Goal: Task Accomplishment & Management: Use online tool/utility

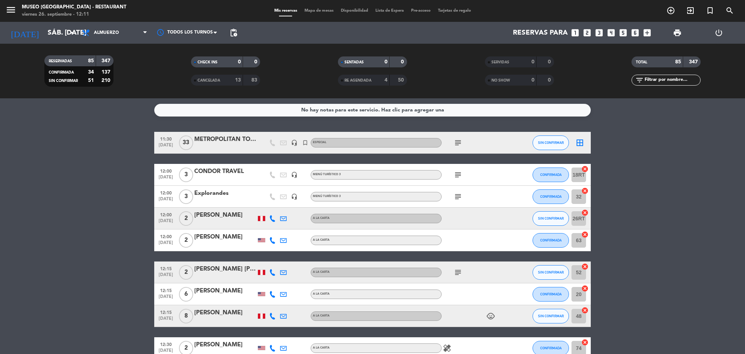
click at [318, 9] on span "Mapa de mesas" at bounding box center [319, 11] width 36 height 4
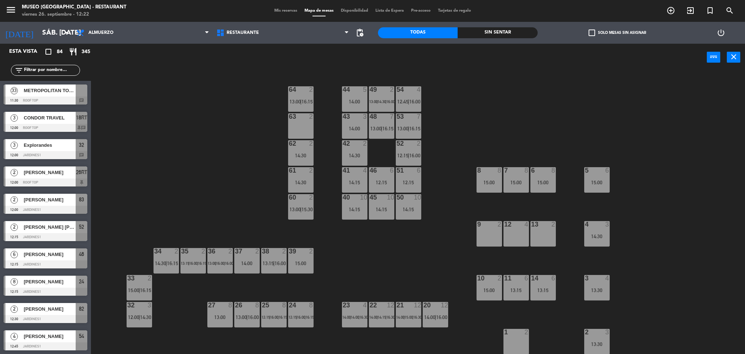
click at [60, 68] on input "text" at bounding box center [51, 70] width 56 height 8
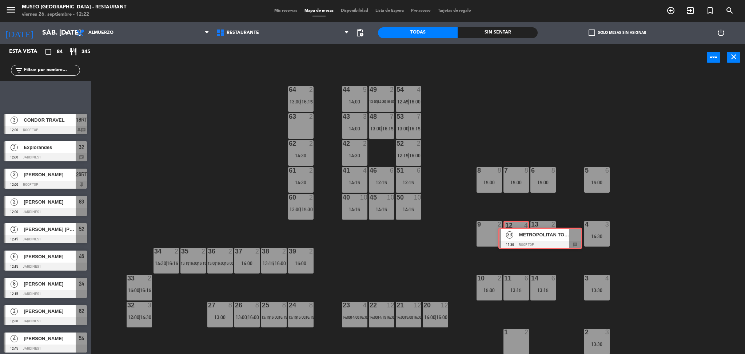
drag, startPoint x: 19, startPoint y: 94, endPoint x: 514, endPoint y: 237, distance: 514.9
click at [514, 237] on div "Esta vista crop_square 84 restaurant 345 filter_list 33 METROPOLITAN TOURING 11…" at bounding box center [372, 200] width 745 height 312
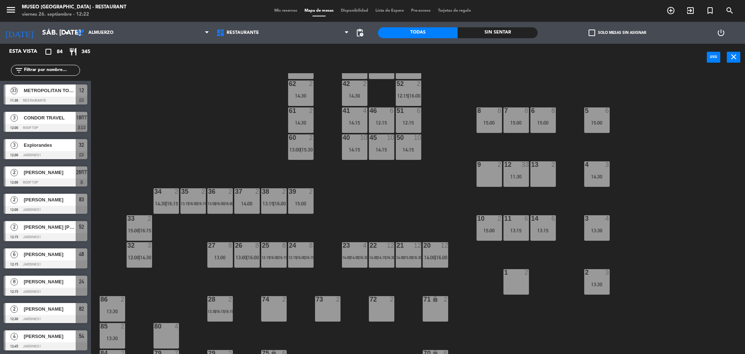
scroll to position [64, 0]
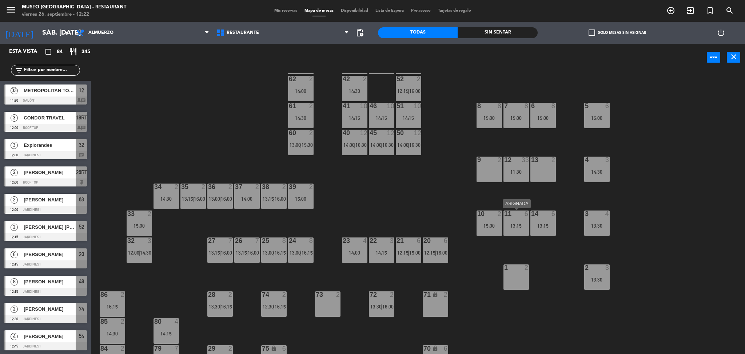
click at [517, 225] on div "13:15" at bounding box center [516, 225] width 25 height 5
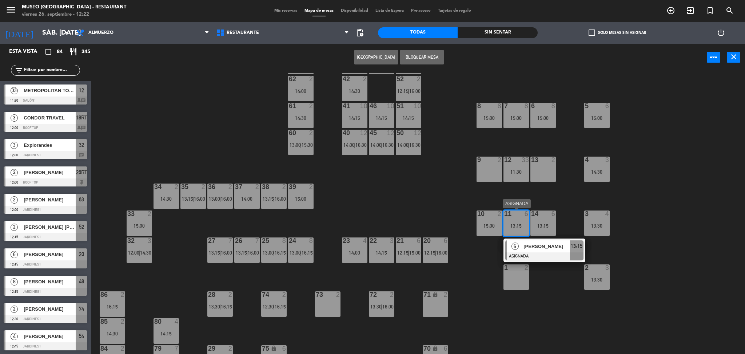
click at [538, 246] on span "Claudia Garavito" at bounding box center [547, 246] width 47 height 8
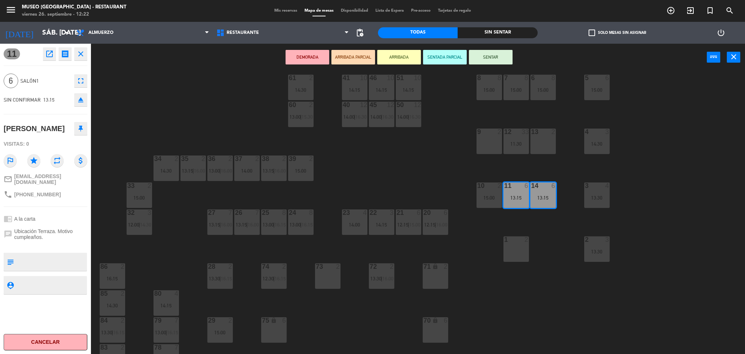
scroll to position [241, 0]
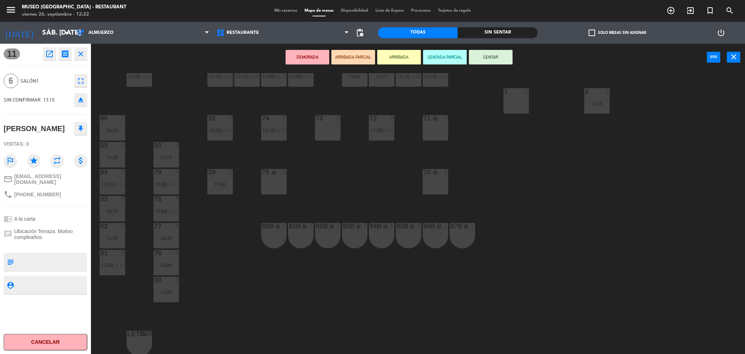
click at [270, 238] on div "80B lock 1" at bounding box center [273, 235] width 25 height 25
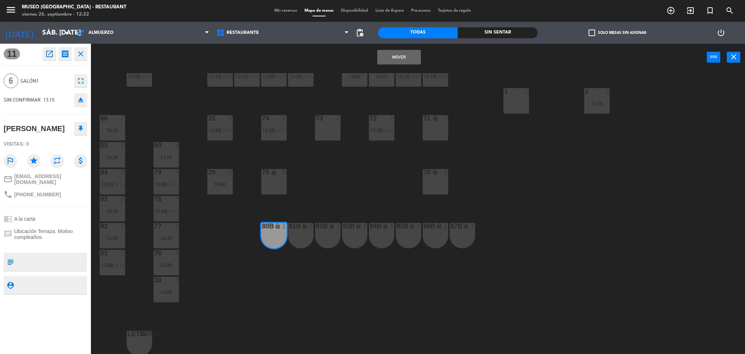
click at [386, 59] on button "Mover" at bounding box center [399, 57] width 44 height 15
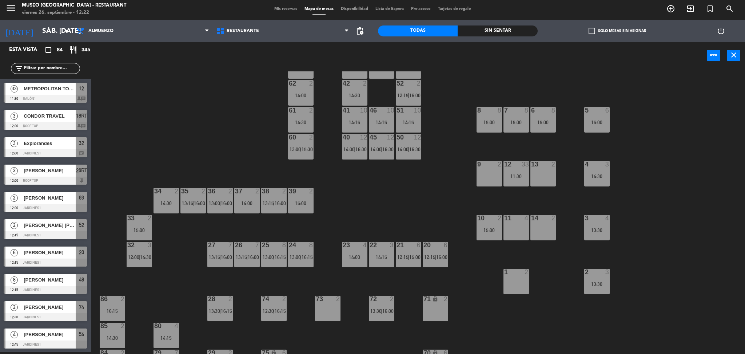
scroll to position [59, 0]
click at [485, 230] on div "15:00" at bounding box center [489, 229] width 25 height 5
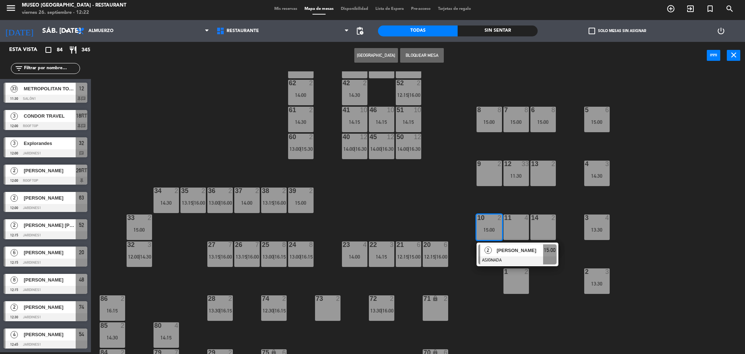
click at [486, 250] on span "2" at bounding box center [488, 249] width 7 height 7
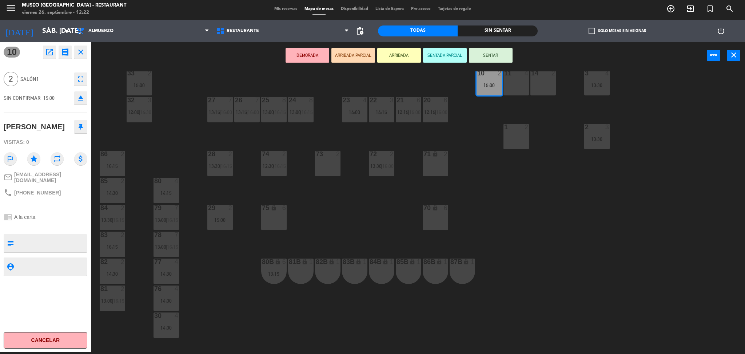
scroll to position [204, 0]
click at [299, 260] on div "lock" at bounding box center [301, 260] width 12 height 7
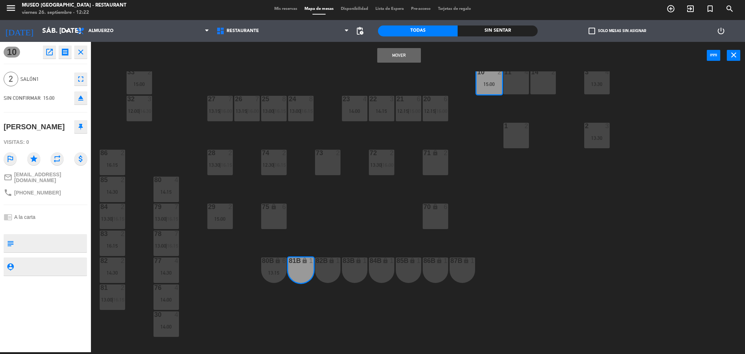
click at [393, 52] on button "Mover" at bounding box center [399, 55] width 44 height 15
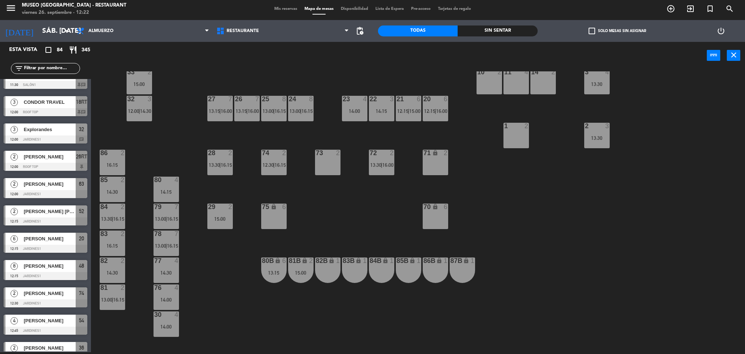
scroll to position [54, 0]
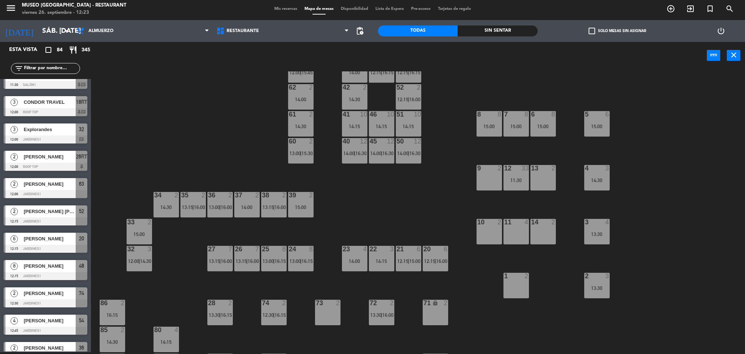
click at [516, 184] on div "12 33 11:30" at bounding box center [516, 177] width 25 height 25
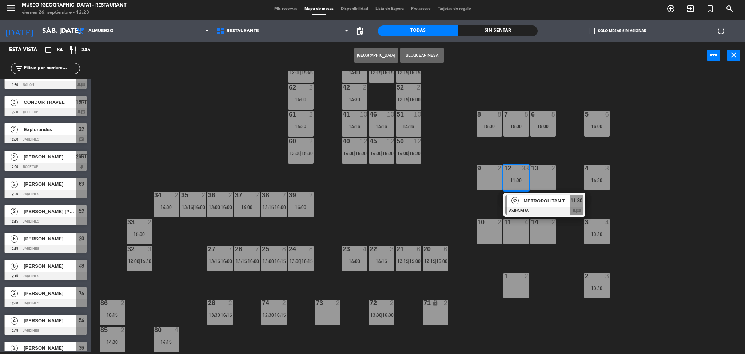
click at [524, 202] on span "METROPOLITAN TOURING" at bounding box center [547, 201] width 47 height 8
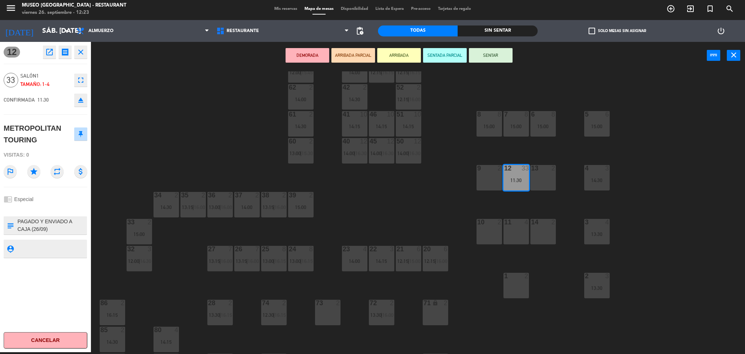
click at [80, 101] on icon "eject" at bounding box center [80, 100] width 9 height 9
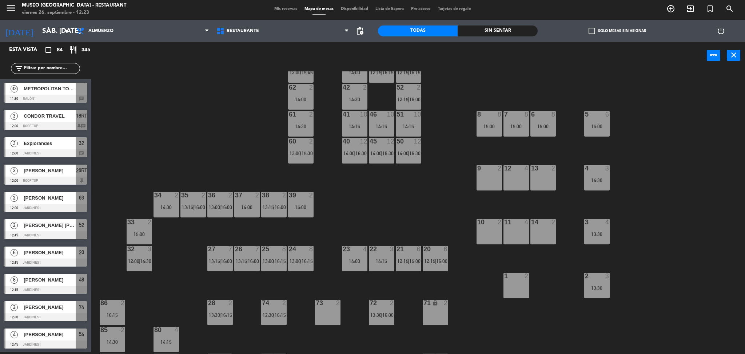
click at [57, 101] on div at bounding box center [46, 99] width 84 height 8
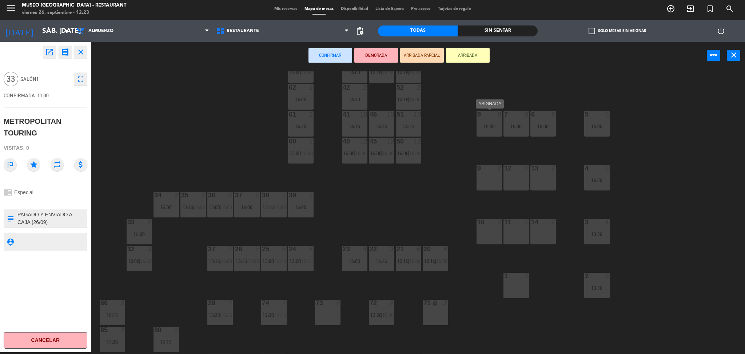
click at [485, 124] on div "15:00" at bounding box center [489, 126] width 25 height 5
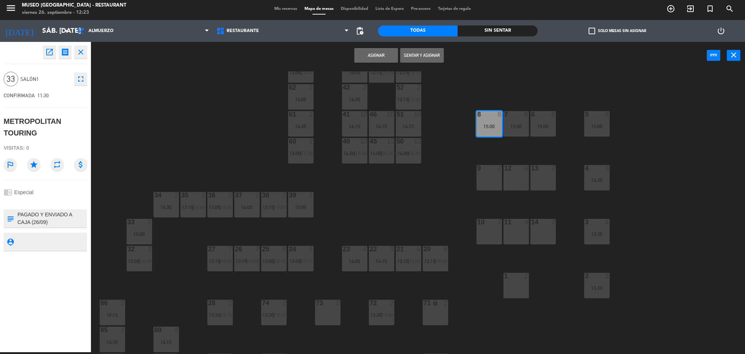
click at [512, 122] on div "7 8 15:00" at bounding box center [516, 123] width 25 height 25
click at [538, 123] on div "6 8 15:00" at bounding box center [543, 123] width 25 height 25
click at [599, 124] on div "15:00" at bounding box center [597, 126] width 25 height 5
click at [606, 189] on div "4 3 14:30" at bounding box center [597, 177] width 25 height 25
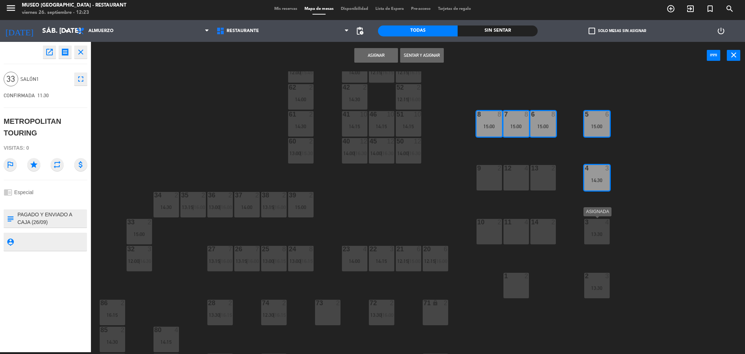
click at [607, 232] on div "13:30" at bounding box center [597, 233] width 25 height 5
click at [603, 289] on div "13:30" at bounding box center [597, 287] width 25 height 5
click at [537, 179] on div "13 2" at bounding box center [543, 177] width 25 height 25
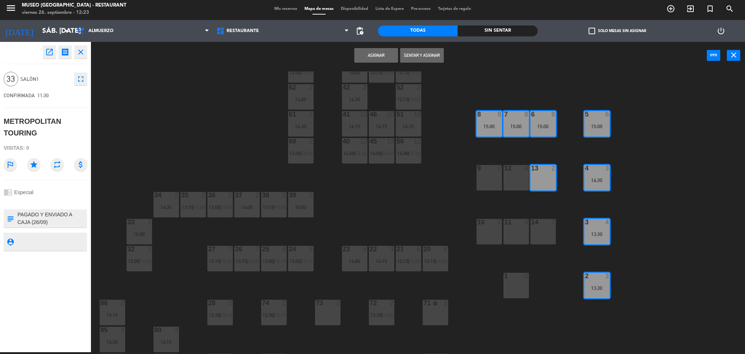
click at [526, 177] on div "12 4" at bounding box center [516, 177] width 25 height 25
click at [492, 180] on div "9 2" at bounding box center [489, 177] width 25 height 25
click at [487, 225] on div at bounding box center [489, 222] width 12 height 7
click at [518, 234] on div "11 4" at bounding box center [516, 231] width 25 height 25
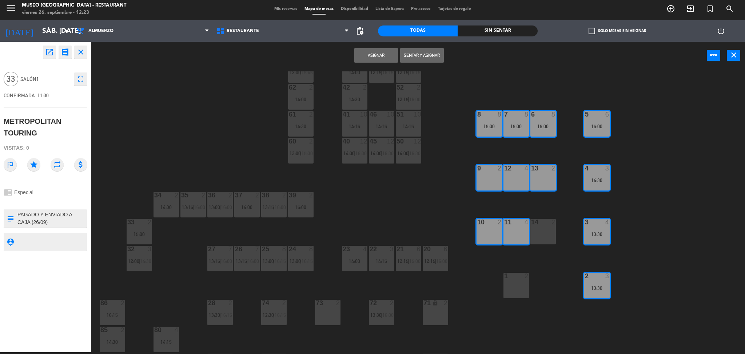
click at [539, 234] on div "14 2" at bounding box center [543, 231] width 25 height 25
click at [518, 286] on div "1 2" at bounding box center [516, 285] width 25 height 25
click at [361, 56] on button "Asignar" at bounding box center [377, 55] width 44 height 15
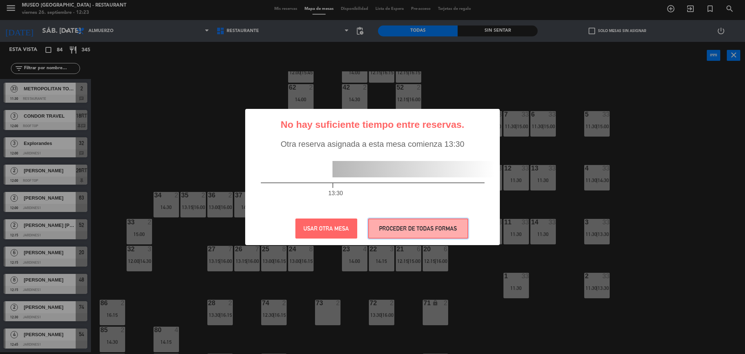
click at [438, 230] on button "PROCEDER DE TODAS FORMAS" at bounding box center [418, 228] width 100 height 20
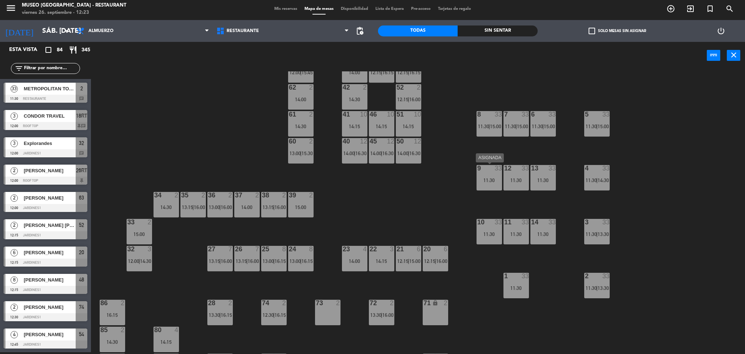
click at [499, 177] on div "11:30" at bounding box center [489, 179] width 25 height 5
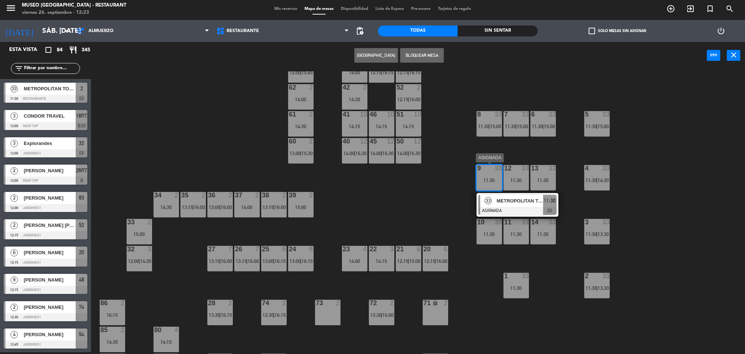
click at [525, 206] on div "METROPOLITAN TOURING" at bounding box center [519, 201] width 47 height 12
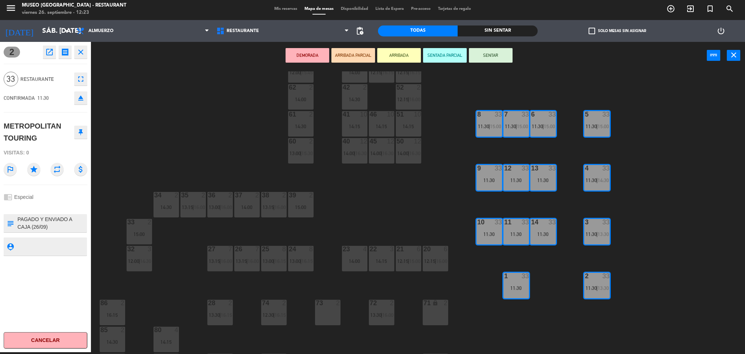
click at [316, 56] on button "DEMORADA" at bounding box center [308, 55] width 44 height 15
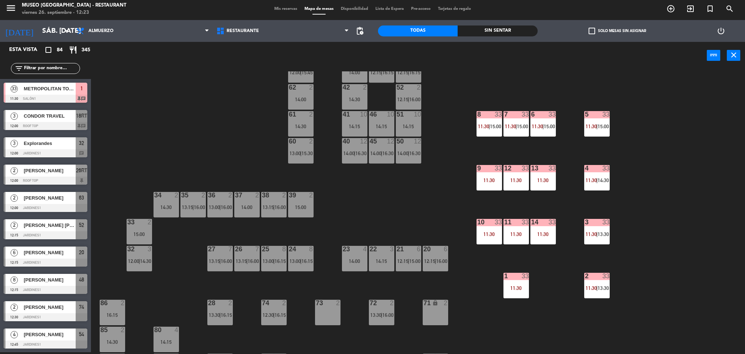
click at [275, 170] on div "44 5 14:00 49 2 13:00 | 16:00 54 4 12:45 | 16:00 64 2 13:45 | 16:15 48 8 12:15 …" at bounding box center [421, 212] width 647 height 283
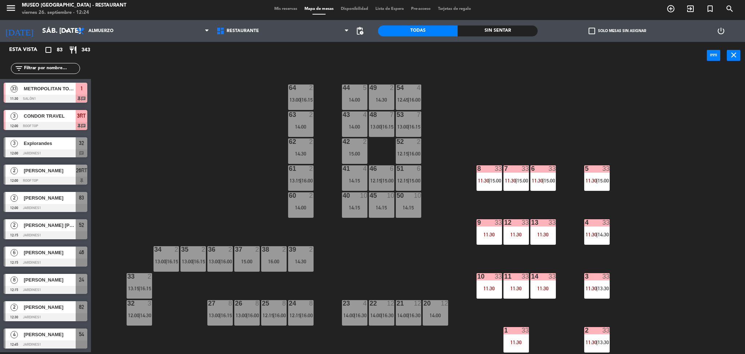
click at [39, 67] on input "text" at bounding box center [51, 68] width 56 height 8
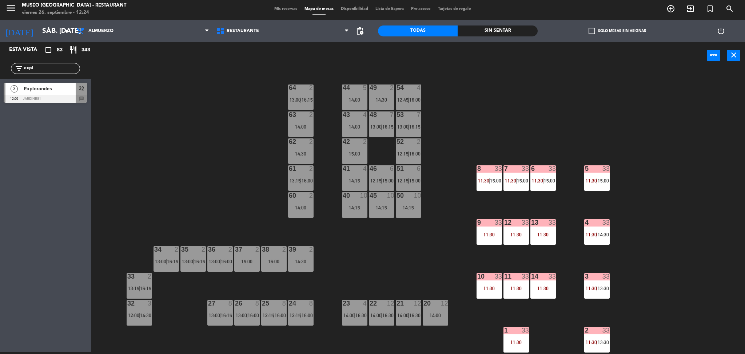
type input "expl"
click at [225, 144] on div "44 5 14:00 49 2 14:30 54 4 12:45 | 16:00 64 2 13:00 | 16:15 48 7 13:00 | 16:15 …" at bounding box center [421, 212] width 647 height 283
click at [72, 91] on span "Explorandes" at bounding box center [50, 89] width 52 height 8
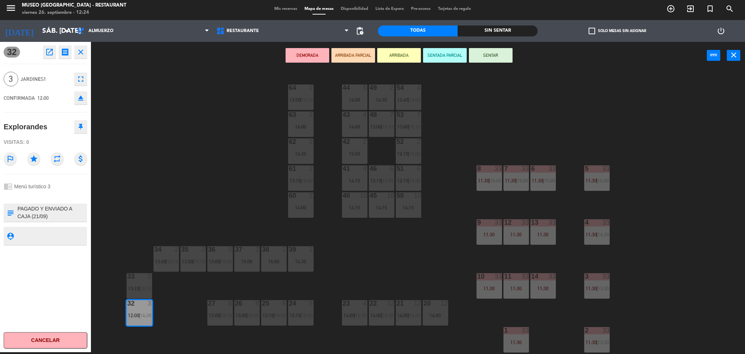
click at [357, 119] on div "43 4 14:00" at bounding box center [354, 123] width 25 height 25
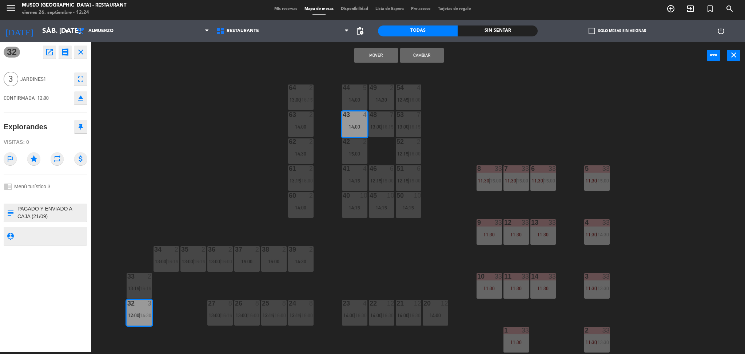
click at [356, 51] on button "Mover" at bounding box center [377, 55] width 44 height 15
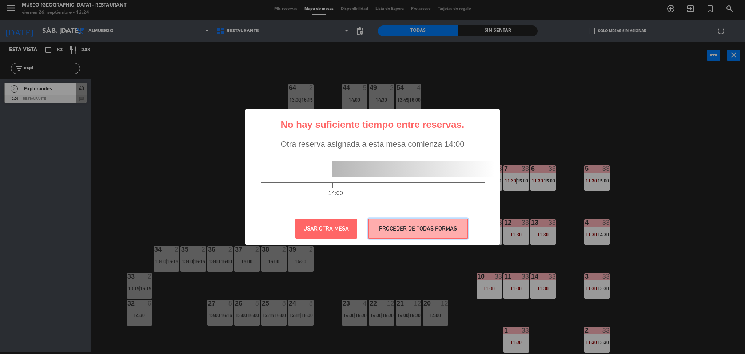
click at [415, 229] on button "PROCEDER DE TODAS FORMAS" at bounding box center [418, 228] width 100 height 20
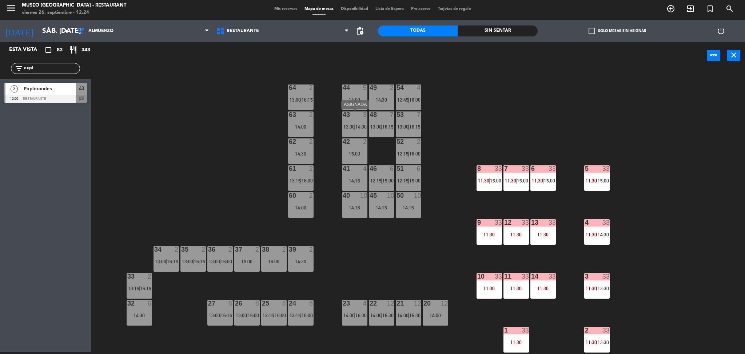
click at [363, 124] on span "14:00" at bounding box center [361, 127] width 11 height 6
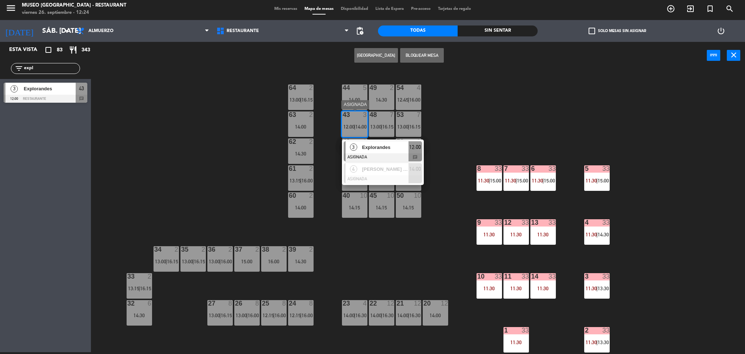
click at [377, 143] on span "Explorandes" at bounding box center [385, 147] width 47 height 8
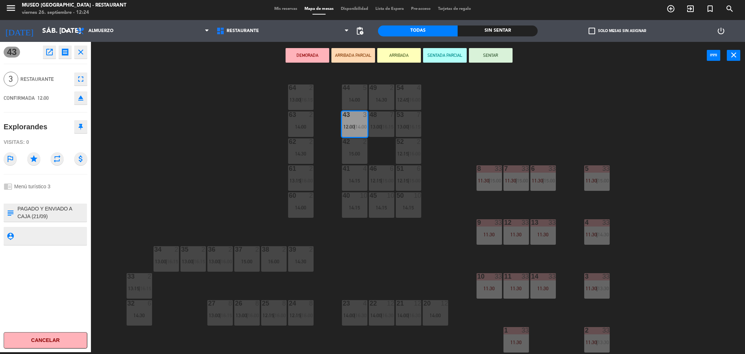
click at [321, 52] on button "DEMORADA" at bounding box center [308, 55] width 44 height 15
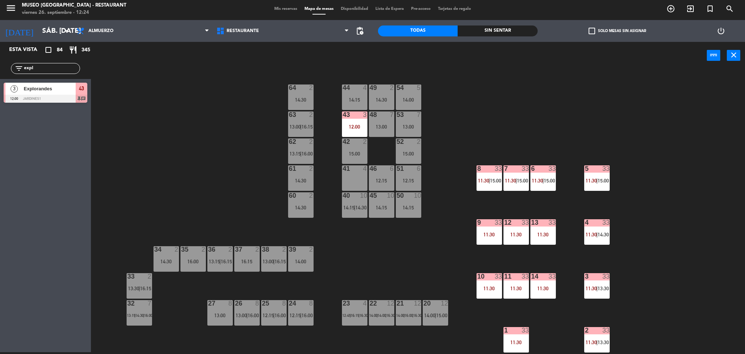
drag, startPoint x: 57, startPoint y: 67, endPoint x: 0, endPoint y: 83, distance: 59.3
click at [0, 83] on div "Esta vista crop_square 84 restaurant 345 filter_list expl 3 Explorandes 12:00 J…" at bounding box center [45, 74] width 91 height 64
type input "vir"
click at [86, 107] on div "Esta vista crop_square 84 restaurant 345 filter_list vir 2 Viracocha / BOWMAN x…" at bounding box center [45, 197] width 91 height 310
click at [82, 98] on div at bounding box center [46, 99] width 84 height 8
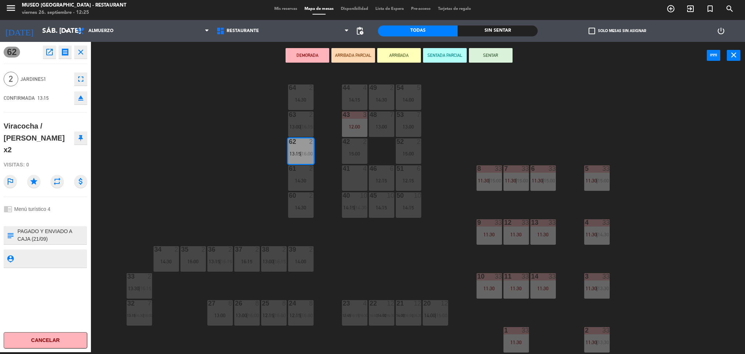
click at [317, 58] on button "DEMORADA" at bounding box center [308, 55] width 44 height 15
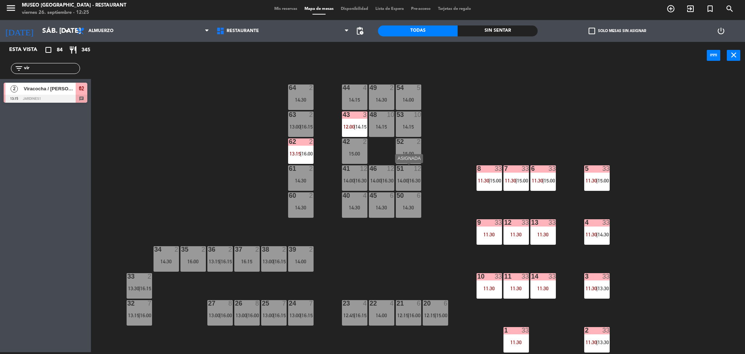
click at [407, 180] on span "14:00" at bounding box center [402, 181] width 11 height 6
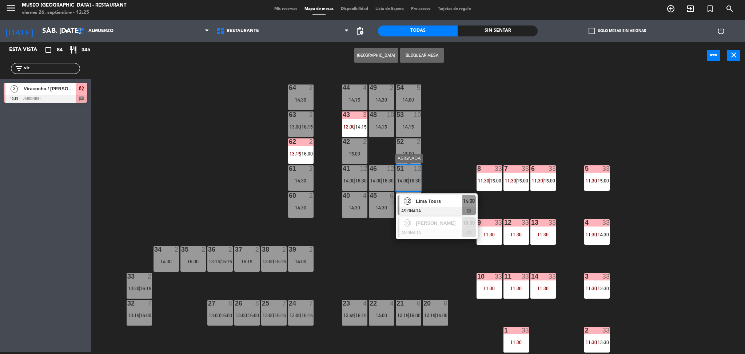
click at [444, 202] on span "Lima Tours" at bounding box center [439, 201] width 47 height 8
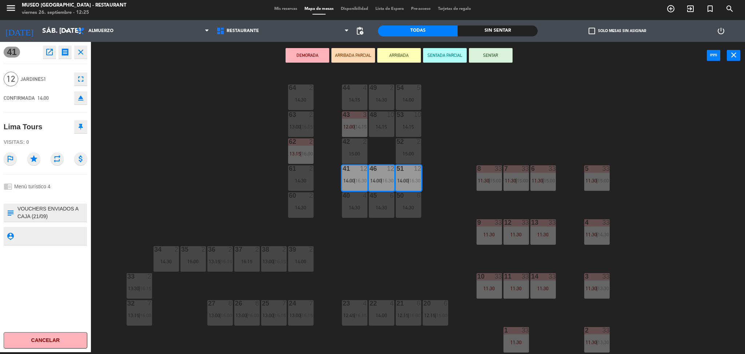
click at [313, 58] on button "DEMORADA" at bounding box center [308, 55] width 44 height 15
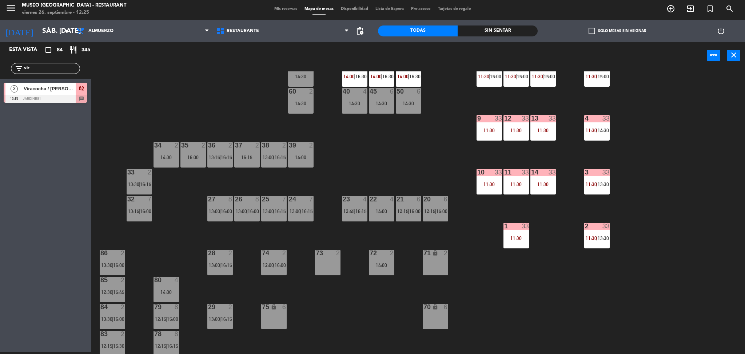
scroll to position [108, 0]
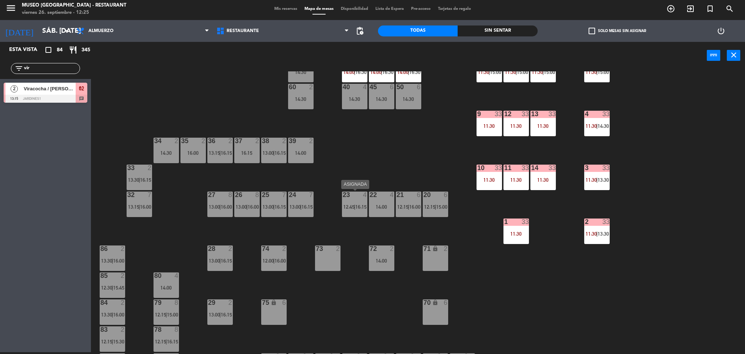
click at [351, 205] on span "12:45" at bounding box center [349, 207] width 11 height 6
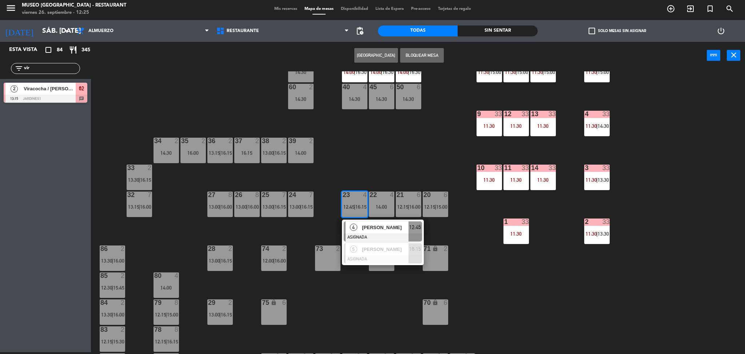
click at [377, 233] on div at bounding box center [383, 237] width 78 height 8
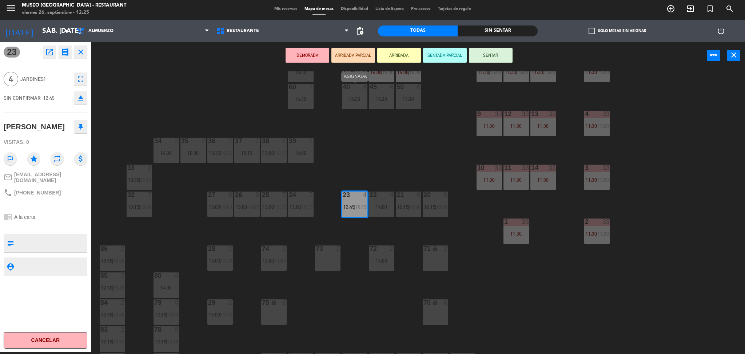
click at [345, 93] on div "40 4 14:30" at bounding box center [354, 96] width 25 height 25
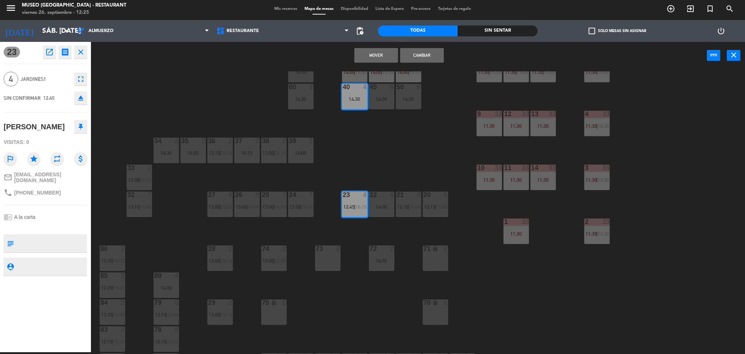
click at [374, 52] on button "Mover" at bounding box center [377, 55] width 44 height 15
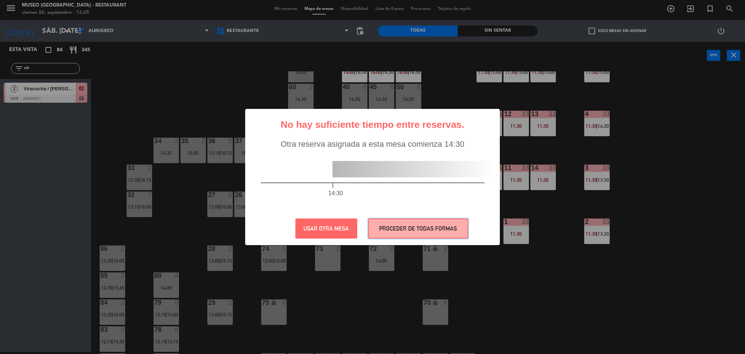
click at [406, 226] on button "PROCEDER DE TODAS FORMAS" at bounding box center [418, 228] width 100 height 20
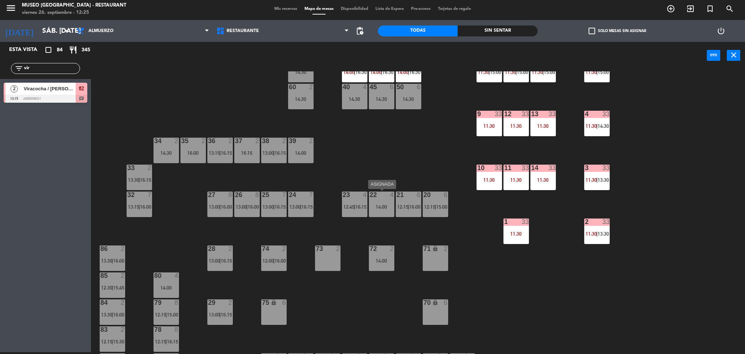
click at [378, 214] on div "22 4 14:00" at bounding box center [381, 203] width 25 height 25
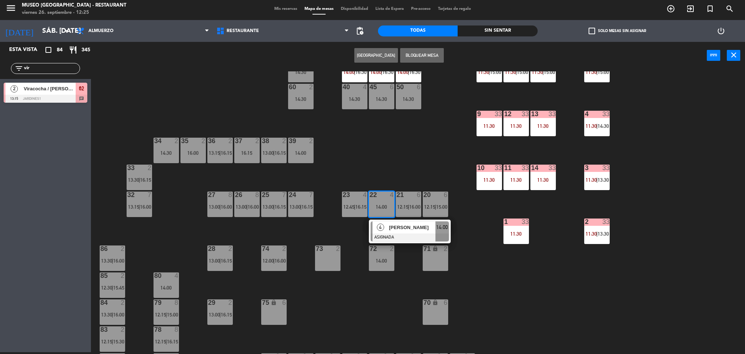
click at [408, 236] on div at bounding box center [410, 237] width 78 height 8
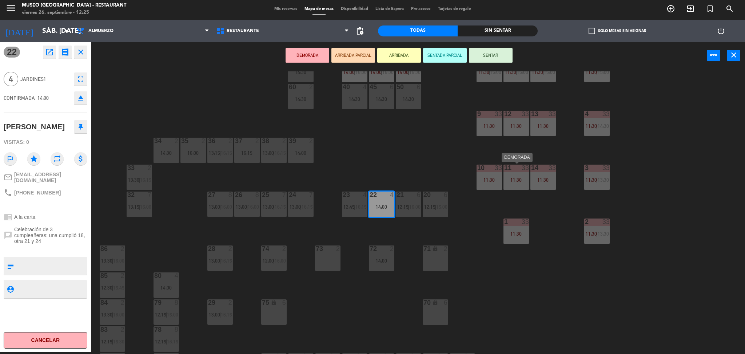
click at [511, 172] on div "11 33 11:30" at bounding box center [516, 177] width 25 height 25
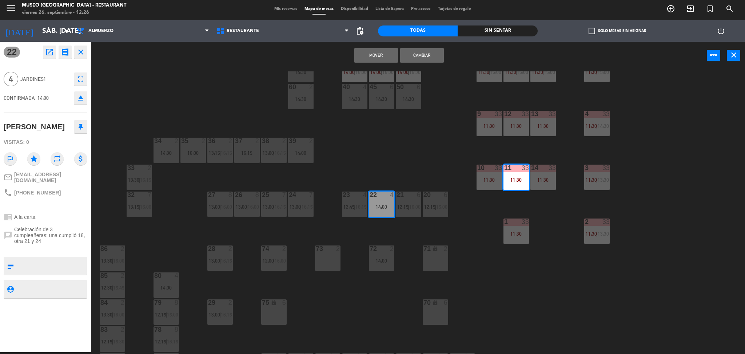
click at [362, 54] on button "Mover" at bounding box center [377, 55] width 44 height 15
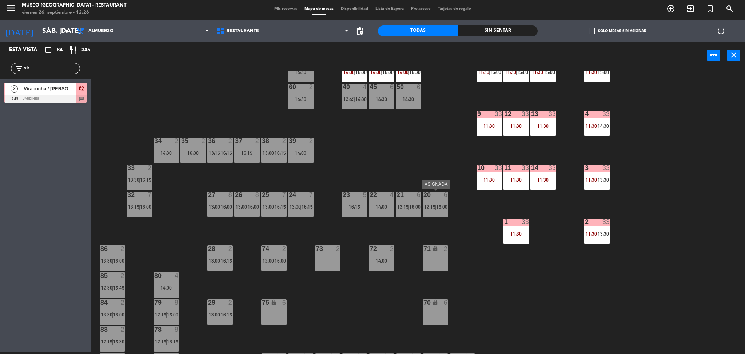
click at [435, 210] on div "20 6 12:15 | 15:00" at bounding box center [435, 203] width 25 height 25
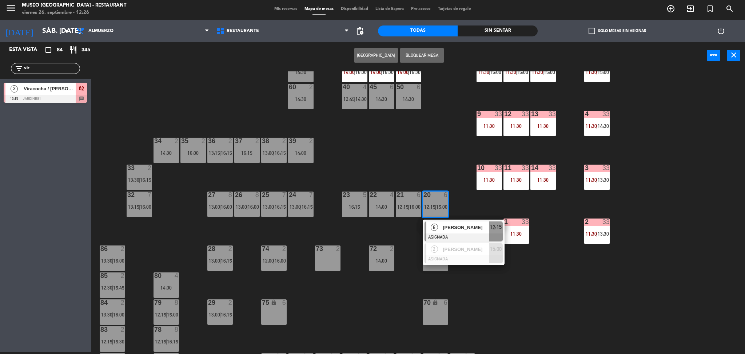
click at [449, 226] on span "Rosa Mejia" at bounding box center [466, 227] width 47 height 8
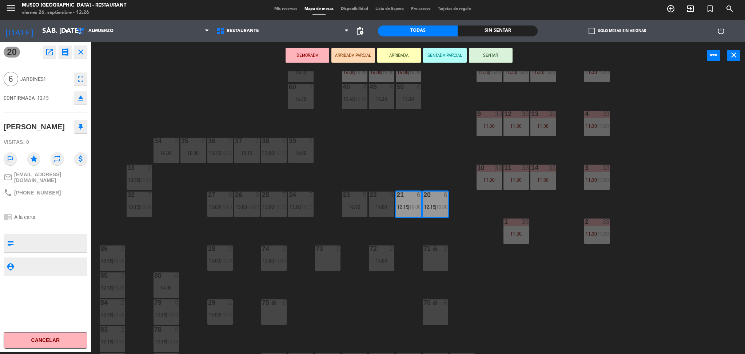
scroll to position [0, 0]
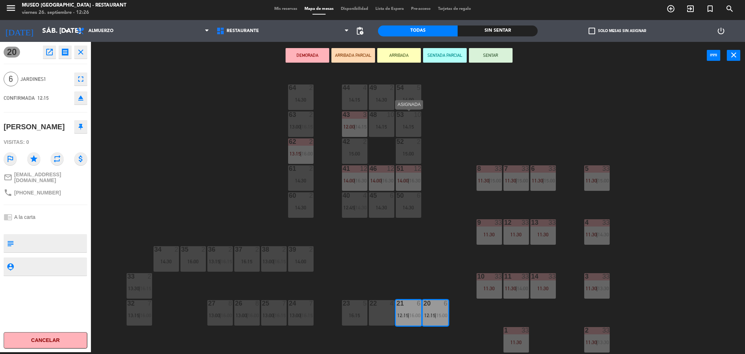
click at [411, 125] on div "14:15" at bounding box center [408, 126] width 25 height 5
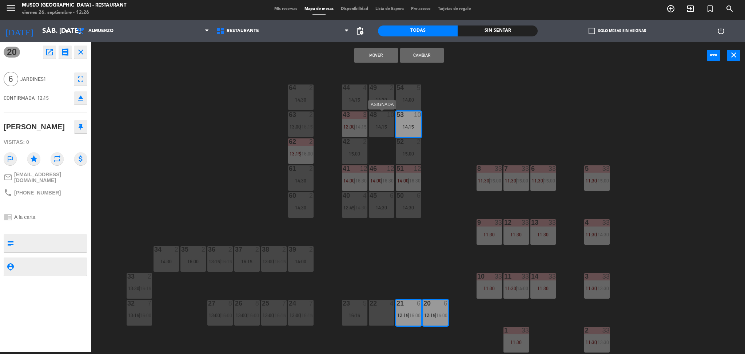
click at [383, 126] on div "14:15" at bounding box center [381, 126] width 25 height 5
click at [365, 60] on button "Mover y Unir" at bounding box center [377, 55] width 44 height 15
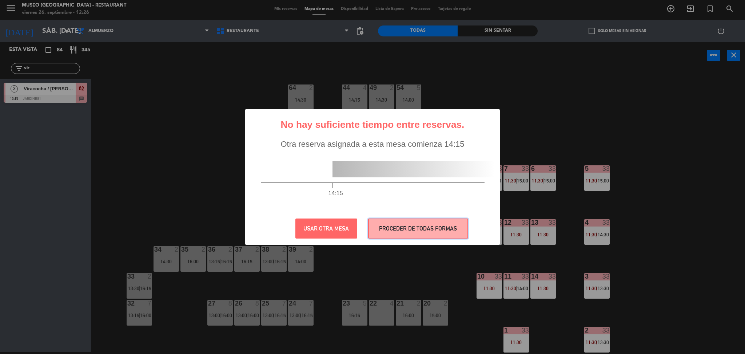
click at [394, 227] on button "PROCEDER DE TODAS FORMAS" at bounding box center [418, 228] width 100 height 20
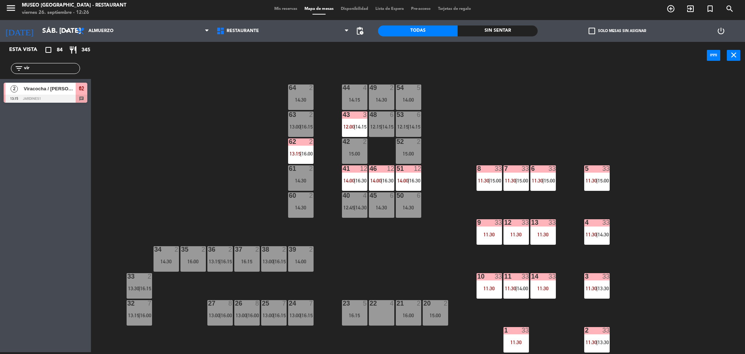
click at [401, 184] on div "51 12 14:00 | 16:30" at bounding box center [408, 177] width 25 height 25
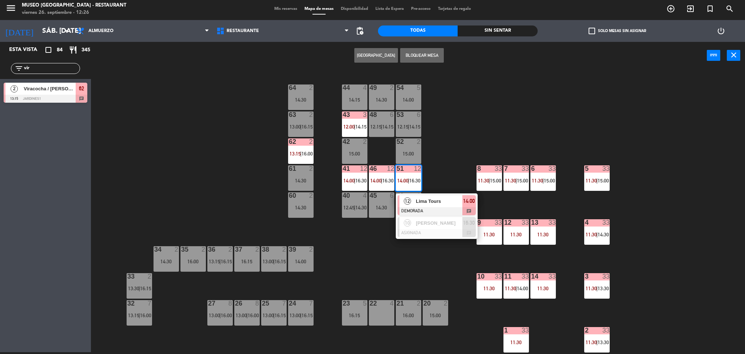
click at [428, 201] on span "Lima Tours" at bounding box center [439, 201] width 47 height 8
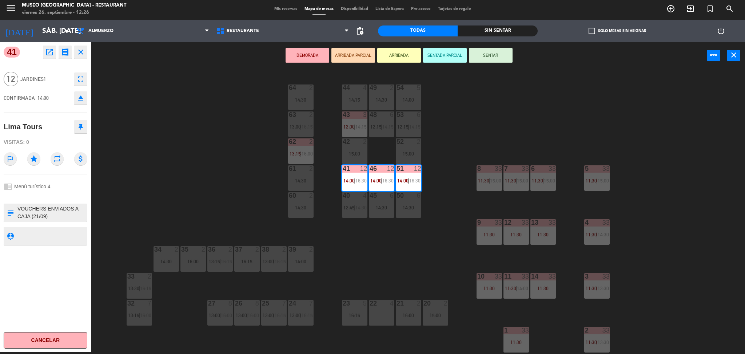
click at [385, 317] on div "22 4" at bounding box center [381, 312] width 25 height 25
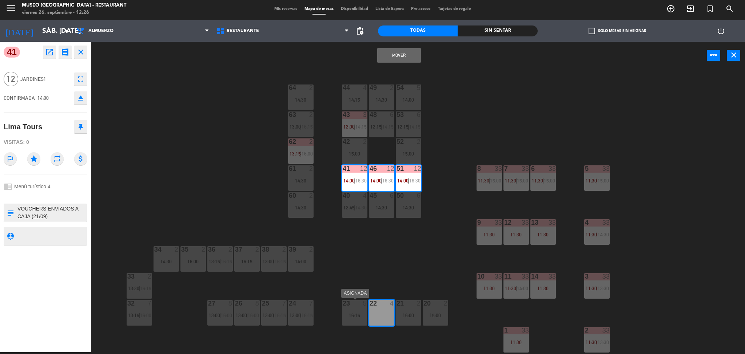
click at [356, 315] on div "16:15" at bounding box center [354, 315] width 25 height 5
click at [415, 306] on div "21 2" at bounding box center [408, 303] width 25 height 7
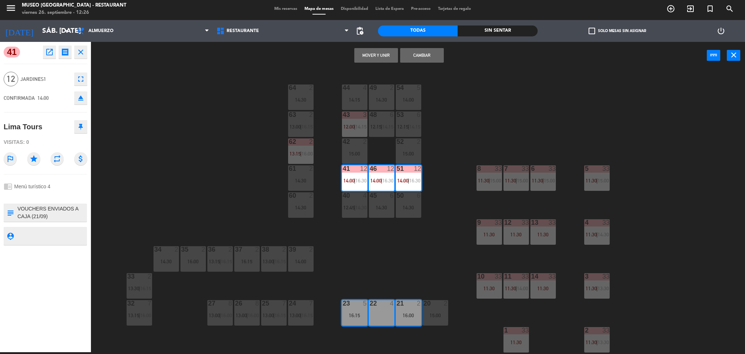
click at [366, 58] on button "Mover y Unir" at bounding box center [377, 55] width 44 height 15
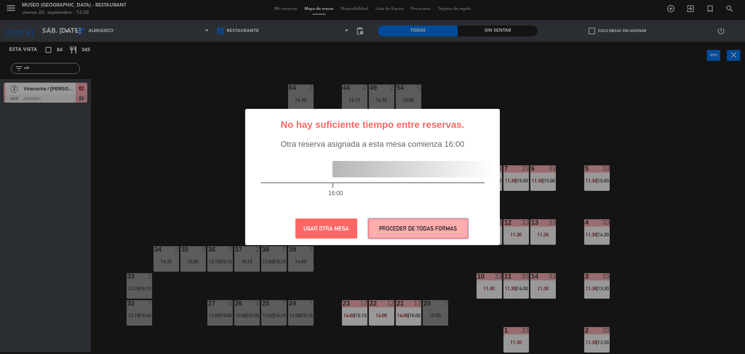
click at [412, 230] on button "PROCEDER DE TODAS FORMAS" at bounding box center [418, 228] width 100 height 20
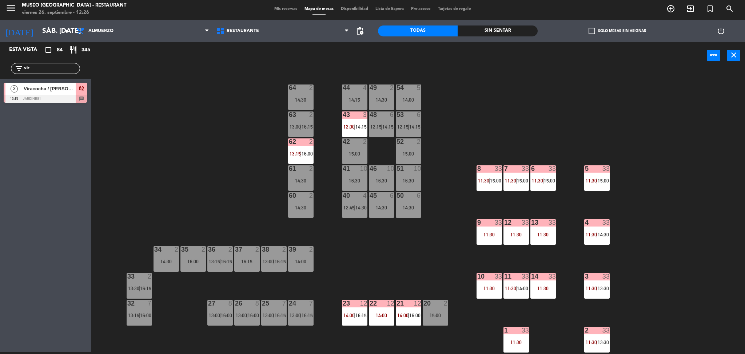
click at [213, 187] on div "44 4 14:15 49 2 14:30 54 5 14:00 64 2 14:30 48 6 12:15 | 14:15 53 6 12:15 | 14:…" at bounding box center [421, 212] width 647 height 283
click at [147, 305] on div "7" at bounding box center [152, 303] width 12 height 7
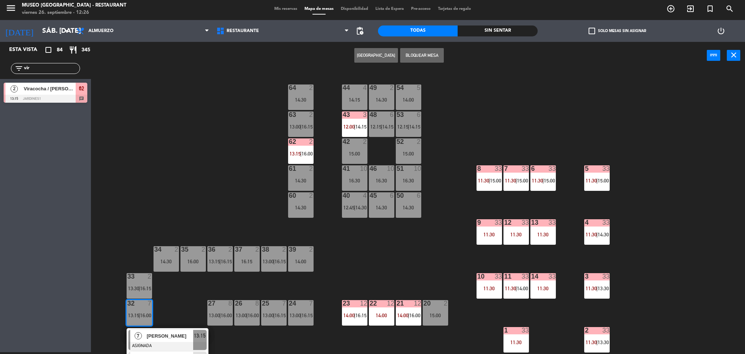
scroll to position [55, 0]
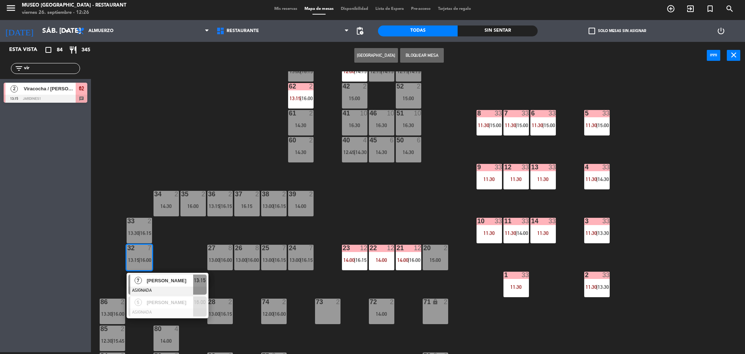
click at [186, 280] on span "Paola Tealdo" at bounding box center [170, 281] width 47 height 8
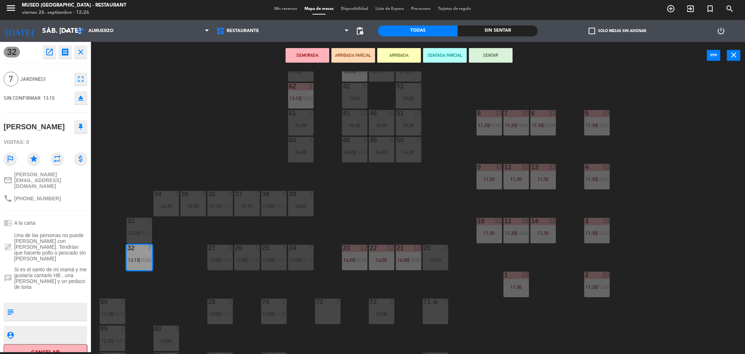
click at [329, 313] on div "73 2" at bounding box center [327, 310] width 25 height 25
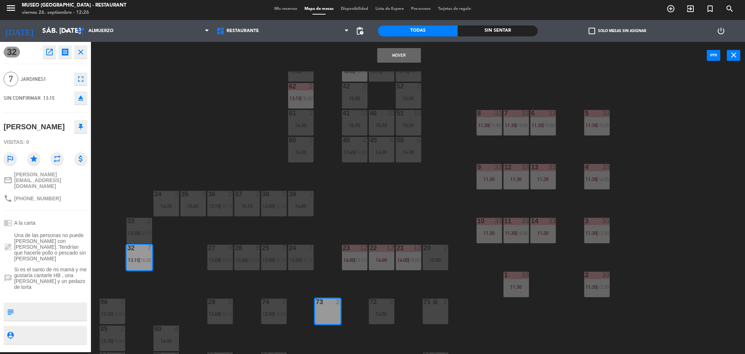
click at [389, 55] on button "Mover" at bounding box center [399, 55] width 44 height 15
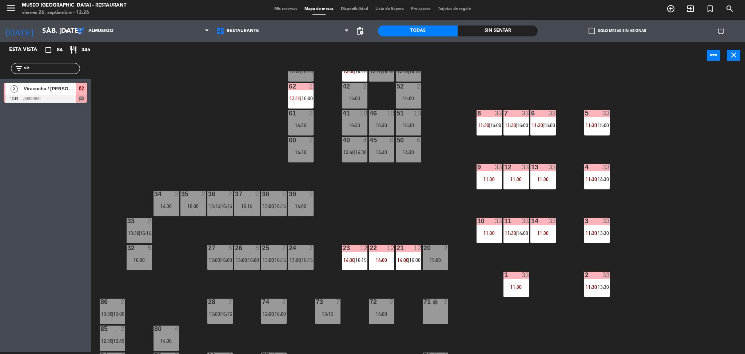
drag, startPoint x: 58, startPoint y: 71, endPoint x: 0, endPoint y: 82, distance: 58.6
click at [0, 82] on div "Esta vista crop_square 84 restaurant 345 filter_list vir 2 Viracocha / BOWMAN x…" at bounding box center [45, 74] width 91 height 64
type input "ramir"
click at [50, 90] on span "Santiago Ramirez" at bounding box center [50, 89] width 52 height 8
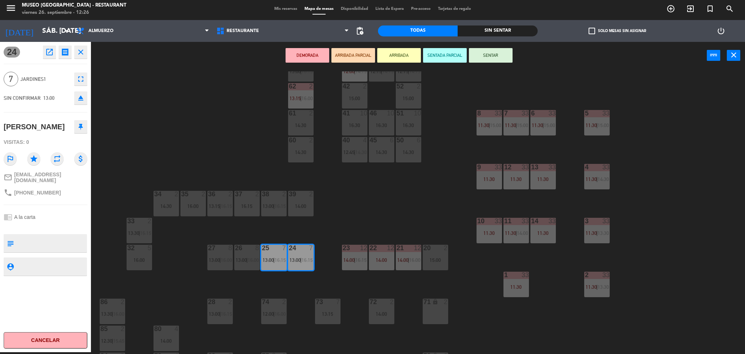
click at [144, 243] on div "44 4 14:15 49 2 14:30 54 5 14:00 64 2 14:30 48 6 12:15 | 14:15 53 6 12:15 | 14:…" at bounding box center [421, 212] width 647 height 283
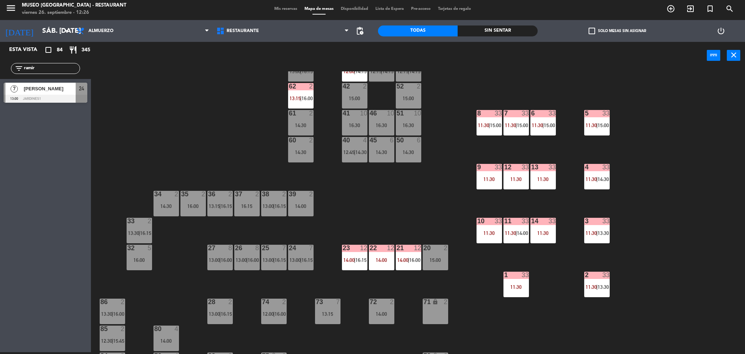
click at [75, 85] on span "Santiago Ramirez" at bounding box center [50, 89] width 52 height 8
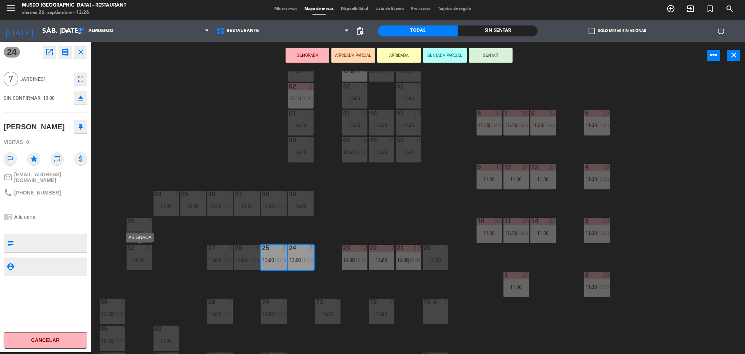
click at [144, 258] on div "16:00" at bounding box center [139, 259] width 25 height 5
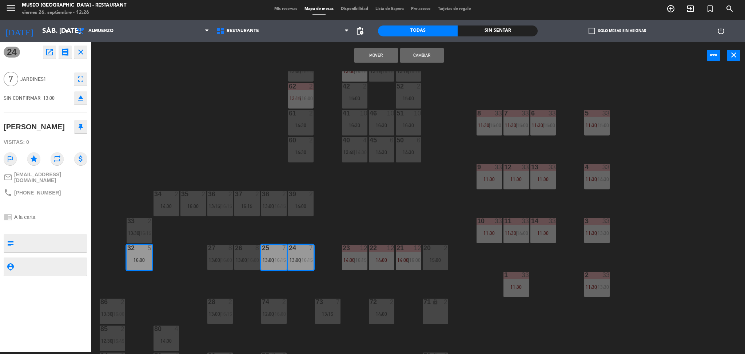
click at [375, 53] on button "Mover" at bounding box center [377, 55] width 44 height 15
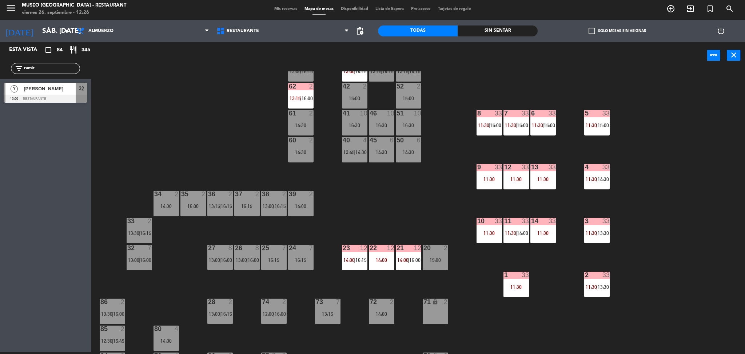
click at [137, 258] on span "13:00" at bounding box center [133, 260] width 11 height 6
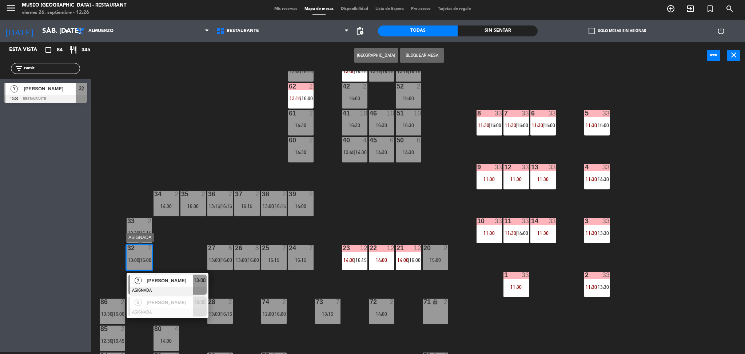
click at [166, 283] on span "Santiago Ramirez" at bounding box center [170, 281] width 47 height 8
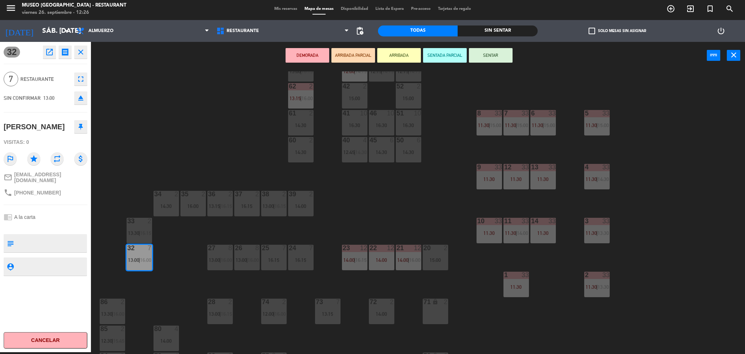
click at [297, 55] on button "DEMORADA" at bounding box center [308, 55] width 44 height 15
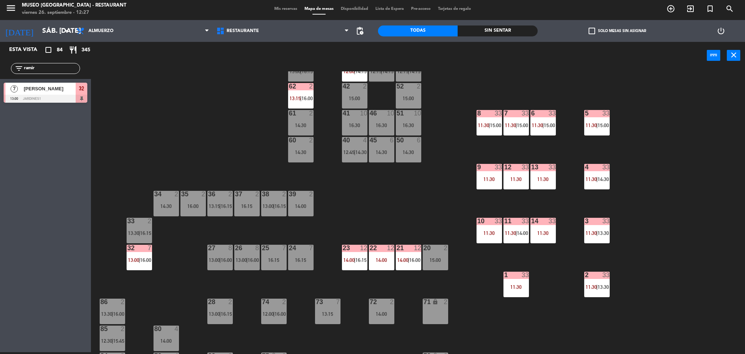
click at [245, 173] on div "44 4 14:15 49 2 14:30 54 5 14:00 64 2 14:30 48 6 12:15 | 14:15 53 6 12:15 | 14:…" at bounding box center [421, 212] width 647 height 283
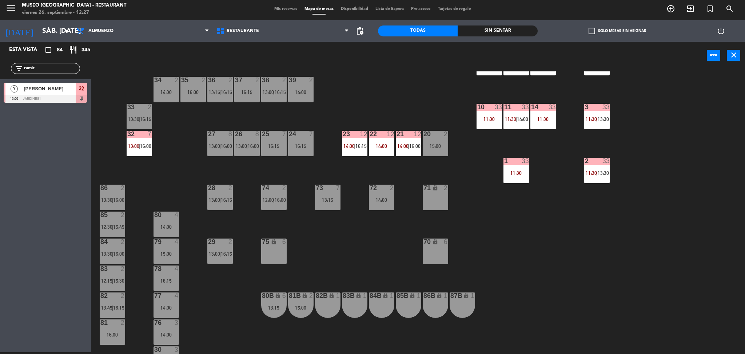
scroll to position [170, 0]
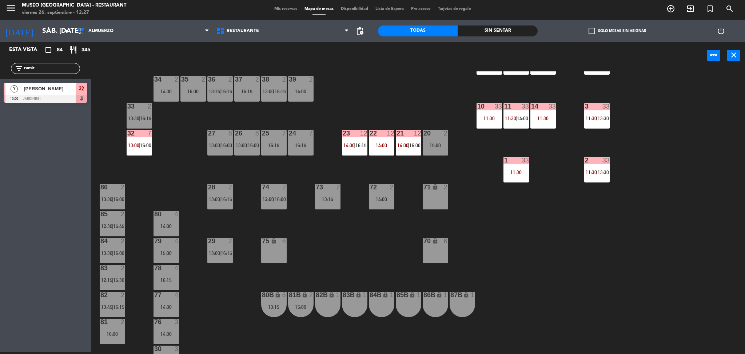
click at [167, 218] on div "80 4 14:00" at bounding box center [166, 223] width 25 height 25
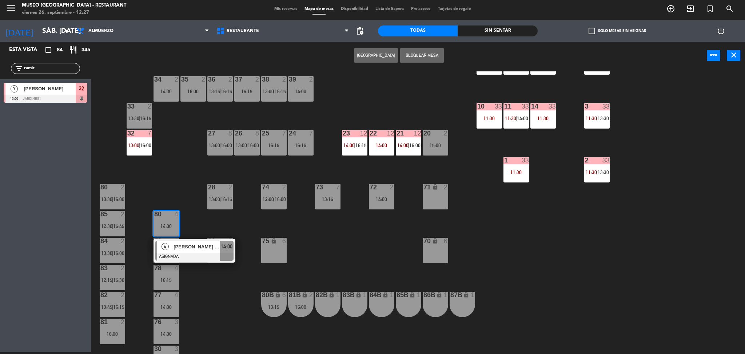
click at [210, 248] on span "Luciana Vilas Boas" at bounding box center [197, 247] width 47 height 8
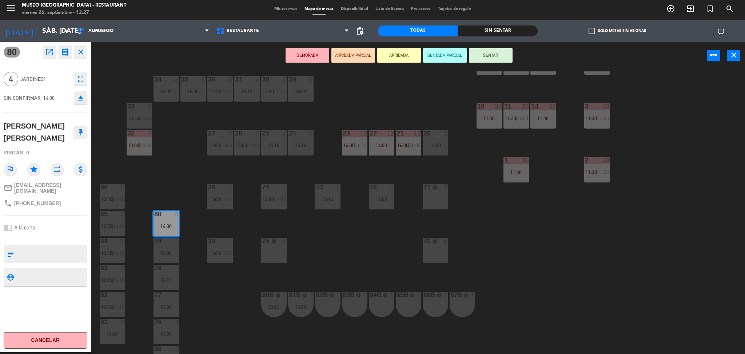
click at [275, 146] on div "16:15" at bounding box center [273, 145] width 25 height 5
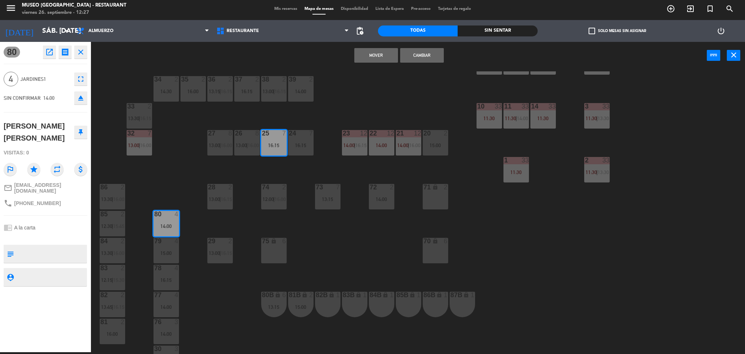
click at [377, 59] on button "Mover" at bounding box center [377, 55] width 44 height 15
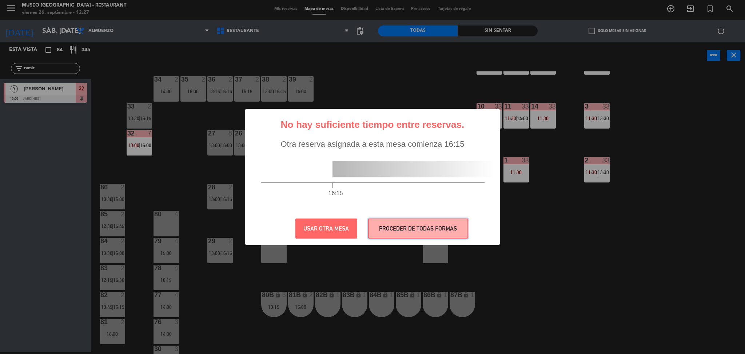
click at [403, 222] on button "PROCEDER DE TODAS FORMAS" at bounding box center [418, 228] width 100 height 20
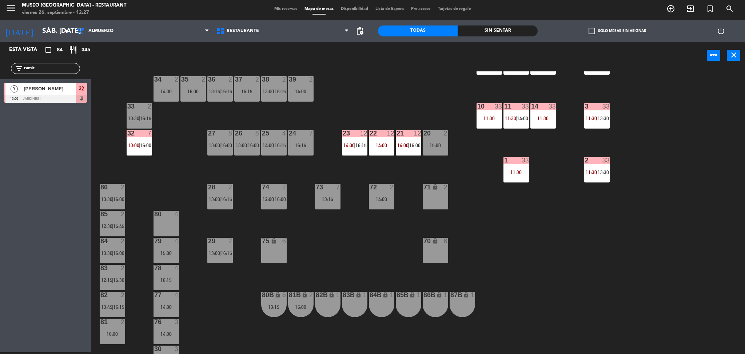
click at [333, 203] on div "73 7 13:15" at bounding box center [327, 196] width 25 height 25
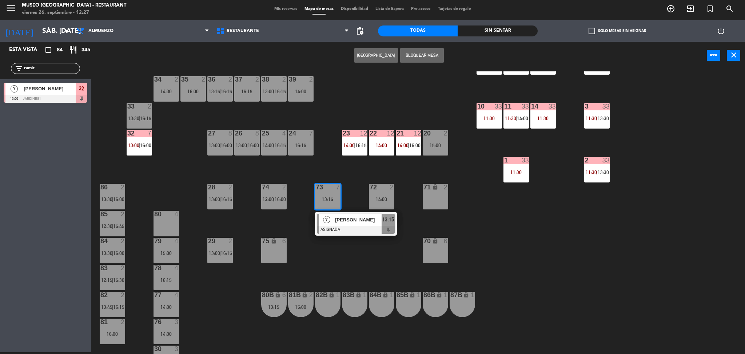
click at [353, 224] on div "Paola Tealdo" at bounding box center [357, 220] width 47 height 12
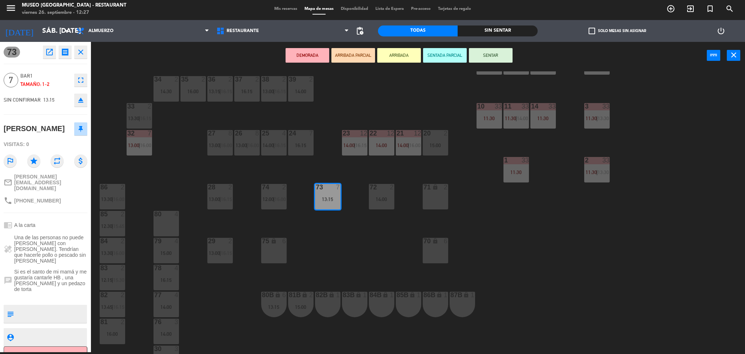
click at [162, 226] on div "80 4" at bounding box center [166, 223] width 25 height 25
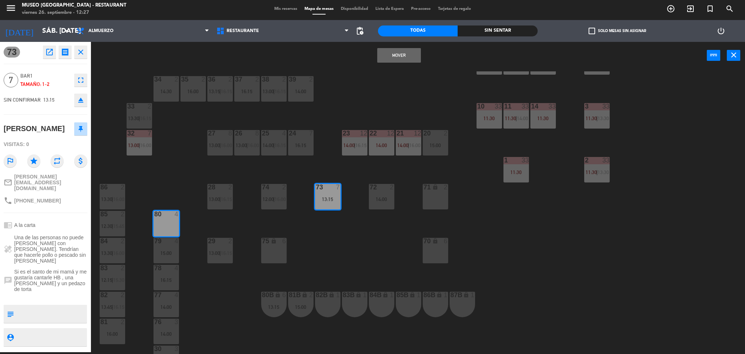
click at [175, 252] on div "15:00" at bounding box center [166, 252] width 25 height 5
click at [377, 58] on button "Mover y Unir" at bounding box center [377, 55] width 44 height 15
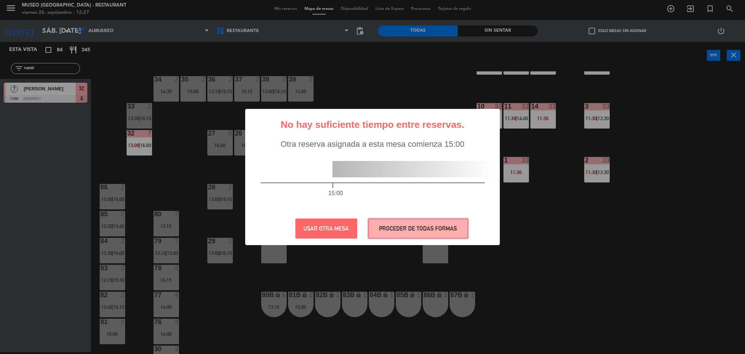
click at [396, 232] on button "PROCEDER DE TODAS FORMAS" at bounding box center [418, 228] width 100 height 20
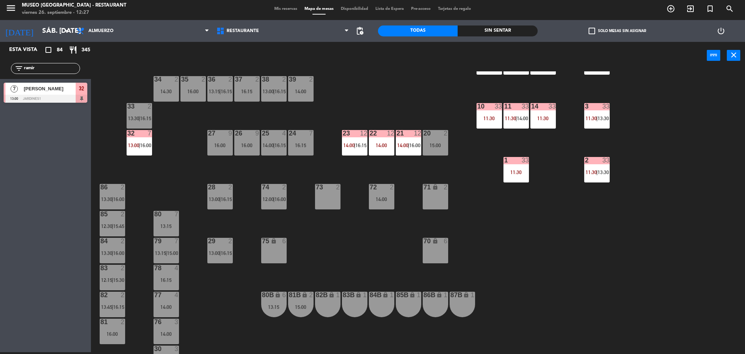
click at [168, 227] on div "13:15" at bounding box center [166, 225] width 25 height 5
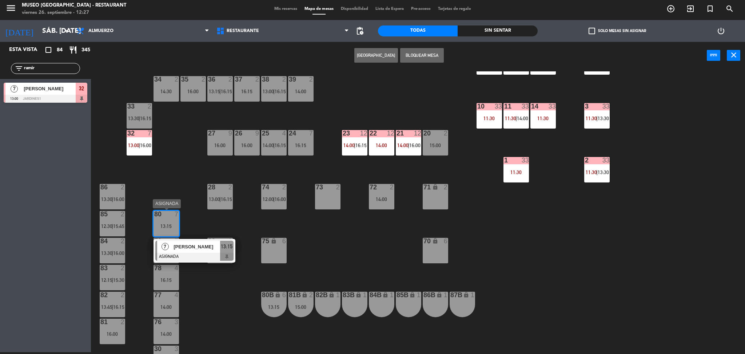
click at [190, 245] on span "Paola Tealdo" at bounding box center [197, 247] width 47 height 8
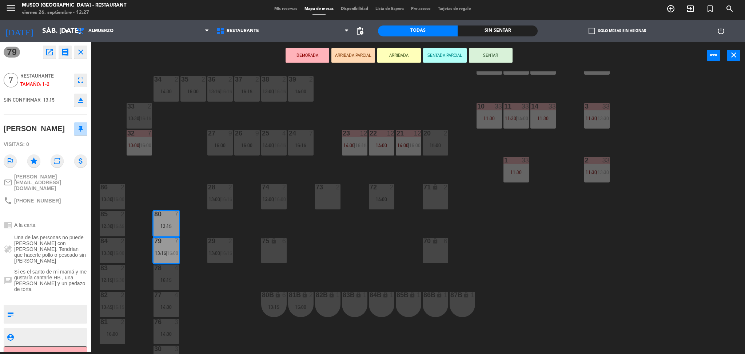
click at [315, 52] on button "DEMORADA" at bounding box center [308, 55] width 44 height 15
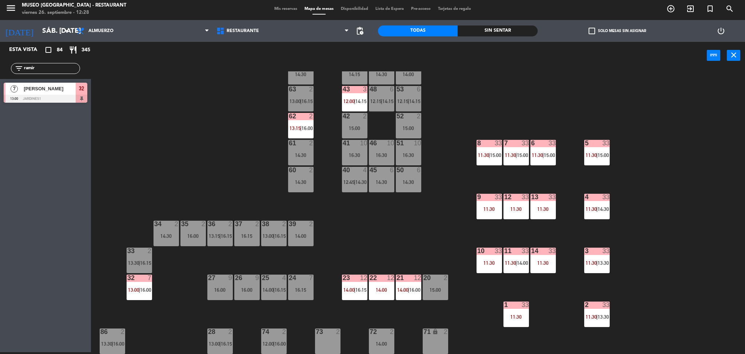
scroll to position [25, 0]
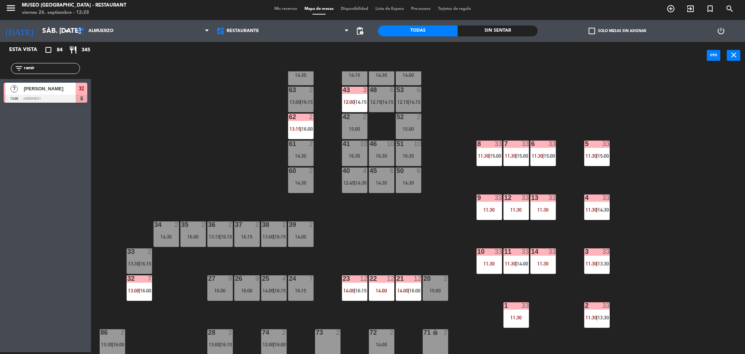
click at [187, 155] on div "44 4 14:15 49 2 14:30 54 5 14:00 64 2 14:30 48 6 12:15 | 14:15 53 6 12:15 | 14:…" at bounding box center [421, 212] width 647 height 283
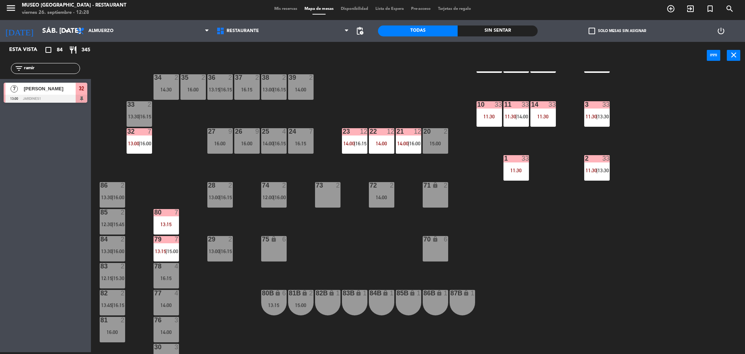
scroll to position [172, 0]
click at [244, 153] on div "44 4 14:15 49 2 14:30 54 5 14:00 64 2 14:30 48 6 12:15 | 14:15 53 6 12:15 | 14:…" at bounding box center [421, 212] width 647 height 283
drag, startPoint x: 47, startPoint y: 70, endPoint x: 0, endPoint y: 61, distance: 47.8
click at [0, 61] on div "filter_list ramir" at bounding box center [45, 68] width 91 height 21
click at [248, 140] on div "16:00" at bounding box center [246, 142] width 25 height 5
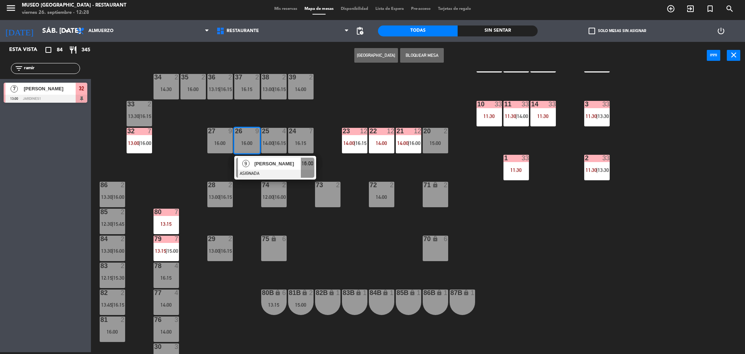
click at [272, 170] on div at bounding box center [275, 174] width 78 height 8
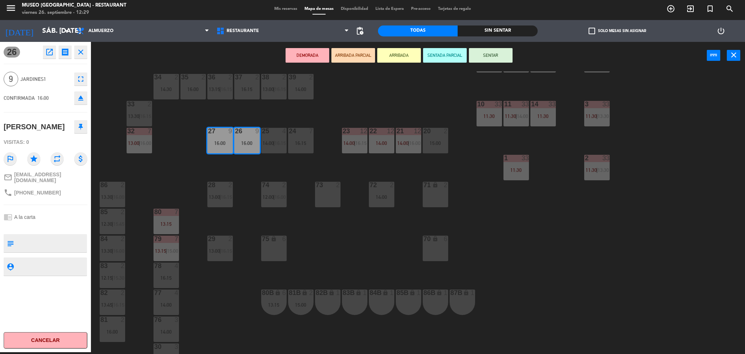
click at [404, 252] on div "44 4 14:15 49 2 14:30 54 5 14:00 64 2 14:30 48 6 12:15 53 6 12:15 63 2 13:00 | …" at bounding box center [421, 212] width 647 height 283
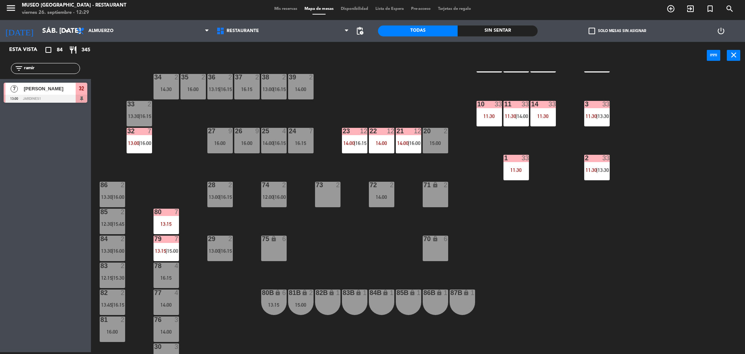
click at [160, 162] on div "44 4 14:15 49 2 14:30 54 5 14:00 64 2 14:30 48 6 12:15 53 6 12:15 63 2 13:00 | …" at bounding box center [421, 212] width 647 height 283
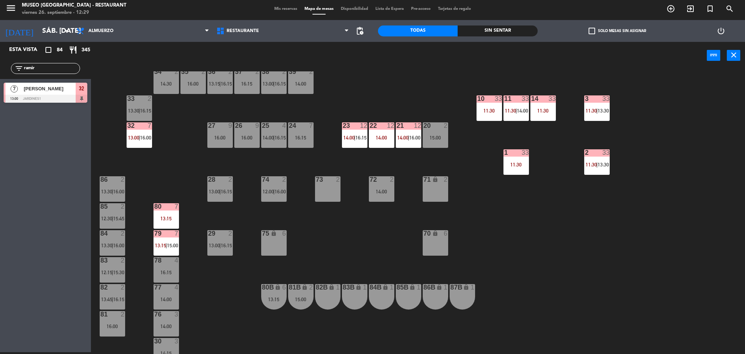
scroll to position [179, 0]
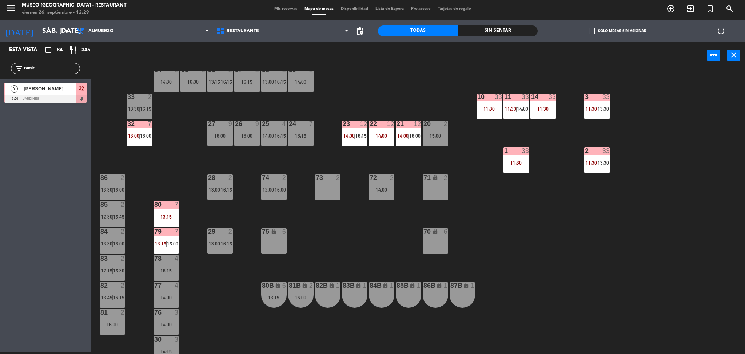
click at [240, 139] on div "26 9 16:00" at bounding box center [246, 132] width 25 height 25
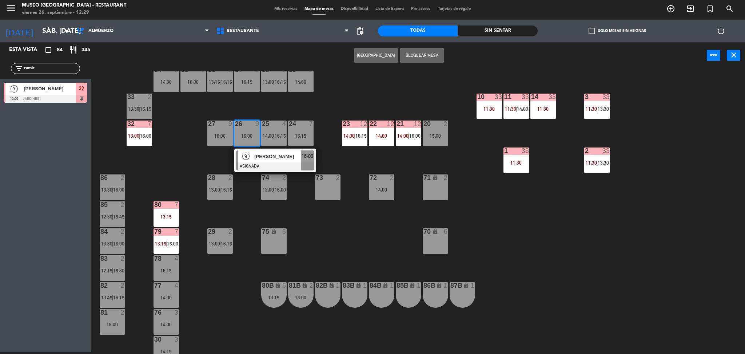
click at [260, 156] on span "Katty Ríos" at bounding box center [277, 157] width 47 height 8
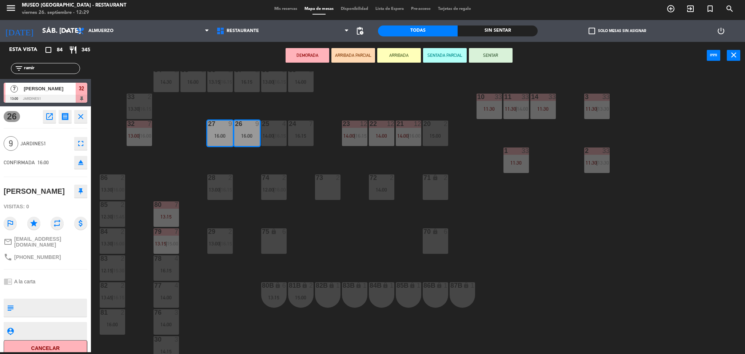
scroll to position [0, 0]
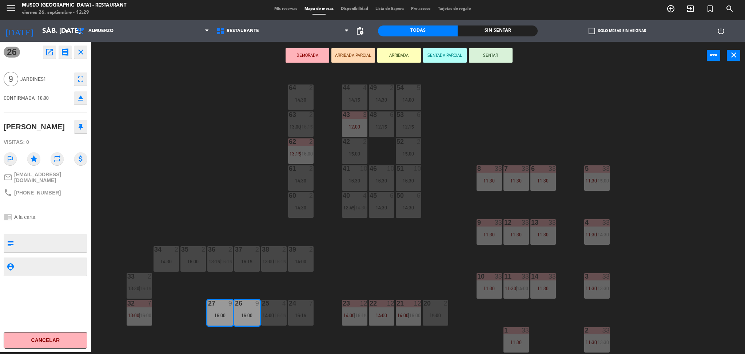
click at [427, 205] on div "44 4 14:15 49 2 14:30 54 5 14:00 64 2 14:30 48 6 12:15 53 6 12:15 63 2 13:00 | …" at bounding box center [421, 212] width 647 height 283
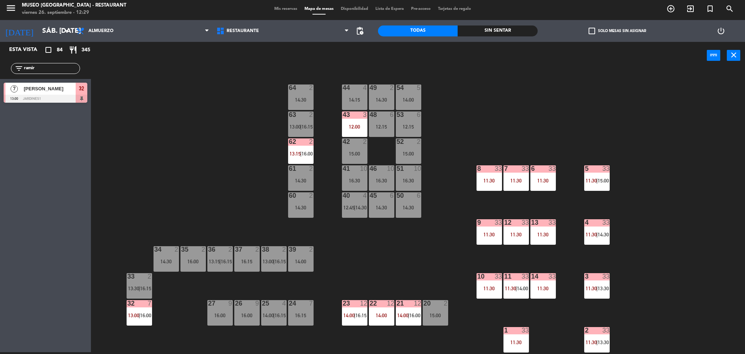
click at [410, 174] on div "51 10 16:30" at bounding box center [408, 177] width 25 height 25
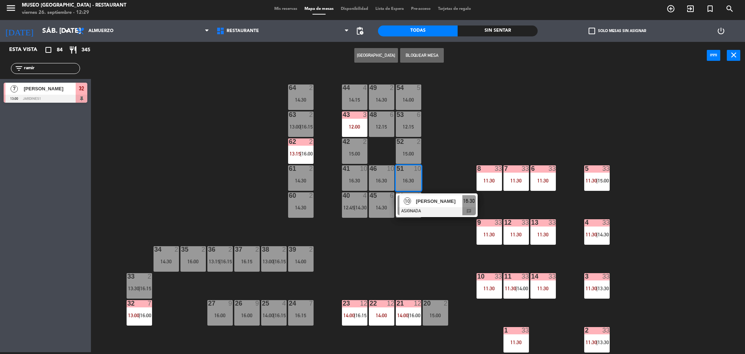
click at [439, 206] on div "Sandra Macedo" at bounding box center [438, 201] width 47 height 12
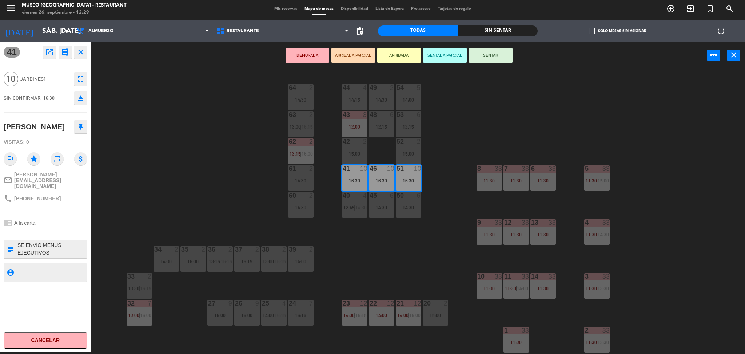
click at [377, 309] on div "22 12 14:00" at bounding box center [381, 312] width 25 height 25
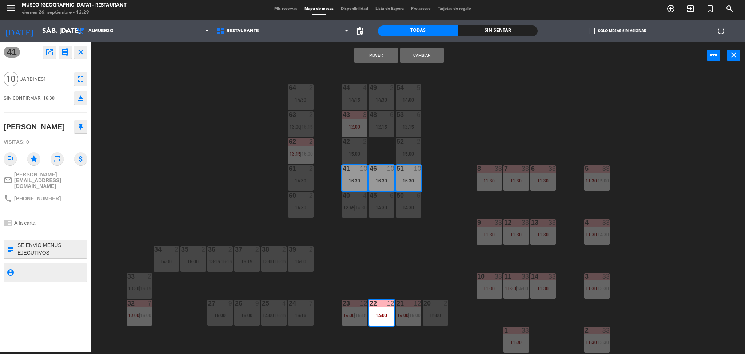
click at [375, 63] on div "Mover Cambiar power_input close" at bounding box center [399, 56] width 616 height 28
click at [368, 52] on button "Mover" at bounding box center [377, 55] width 44 height 15
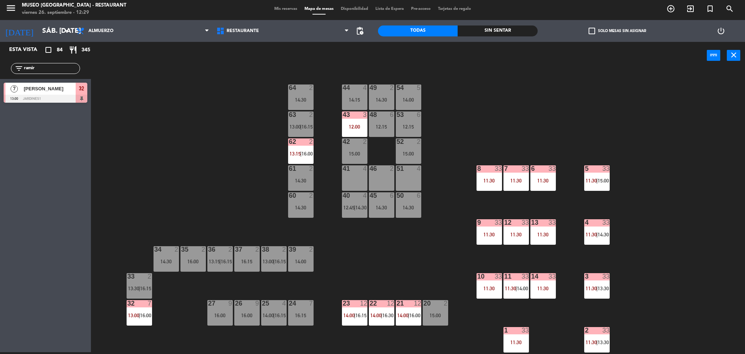
click at [242, 314] on div "16:00" at bounding box center [246, 315] width 25 height 5
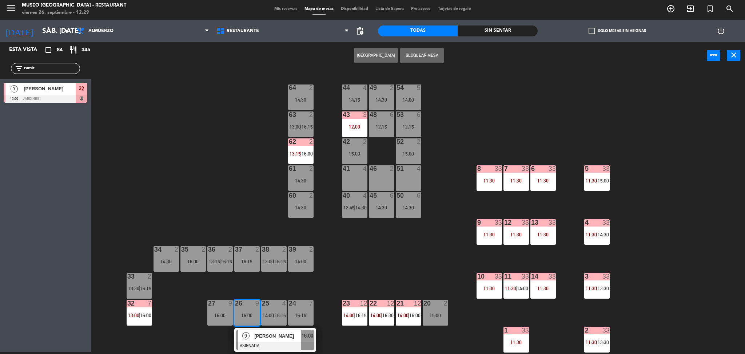
click at [267, 335] on span "Katty Ríos" at bounding box center [277, 336] width 47 height 8
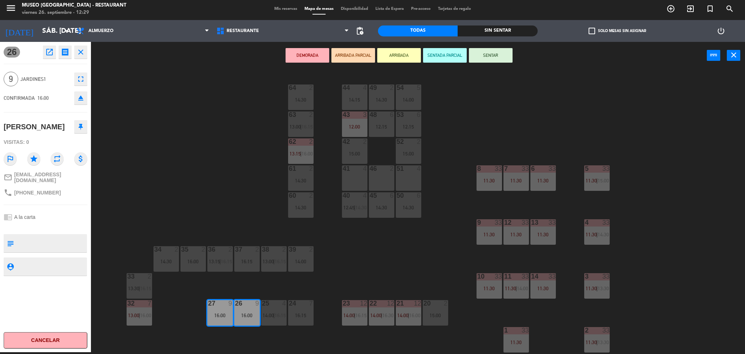
click at [405, 177] on div "51 4" at bounding box center [408, 177] width 25 height 25
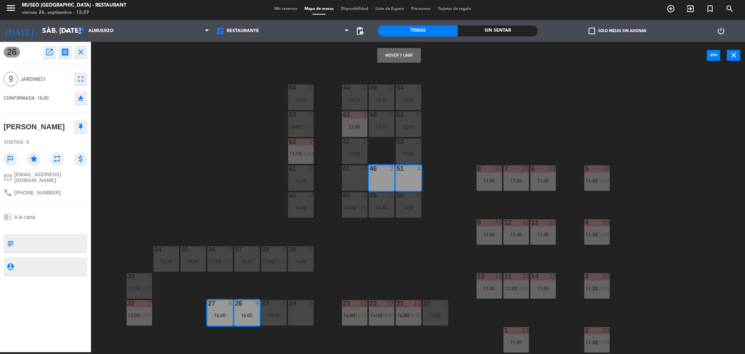
click at [363, 177] on div "41 4" at bounding box center [354, 177] width 25 height 25
click at [395, 56] on button "Mover y Unir" at bounding box center [399, 55] width 44 height 15
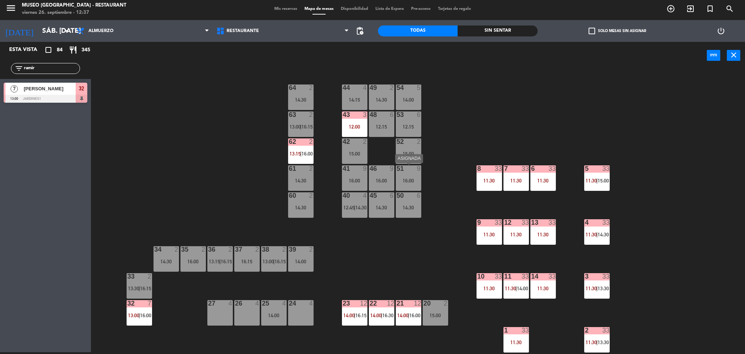
click at [411, 176] on div "51 9 16:00" at bounding box center [408, 177] width 25 height 25
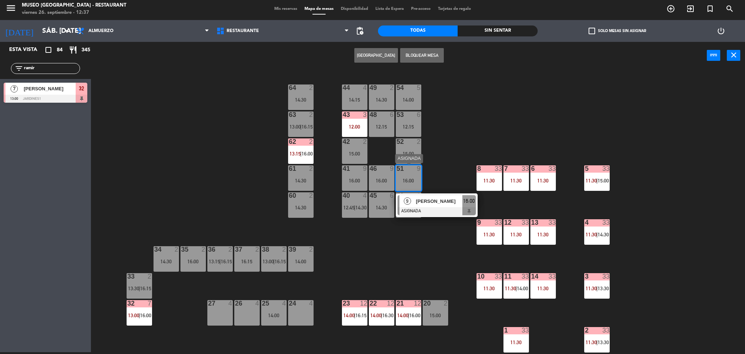
click at [433, 202] on span "Katty Ríos" at bounding box center [439, 201] width 47 height 8
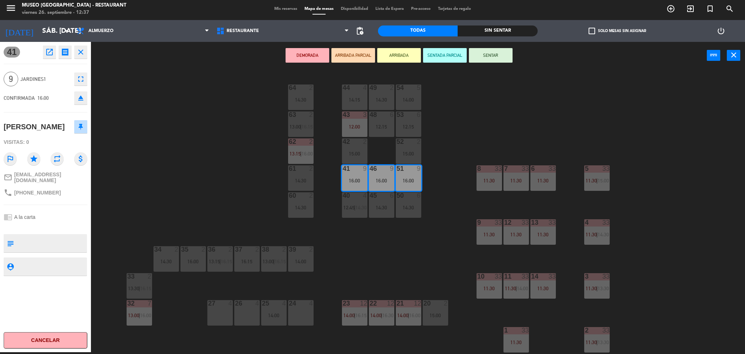
click at [433, 202] on div "44 4 14:15 49 2 14:30 54 5 14:00 64 2 14:30 48 6 12:15 53 6 12:15 63 2 13:00 | …" at bounding box center [421, 212] width 647 height 283
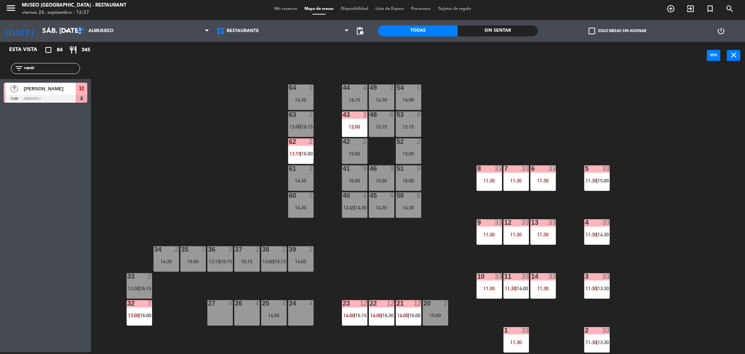
scroll to position [241, 0]
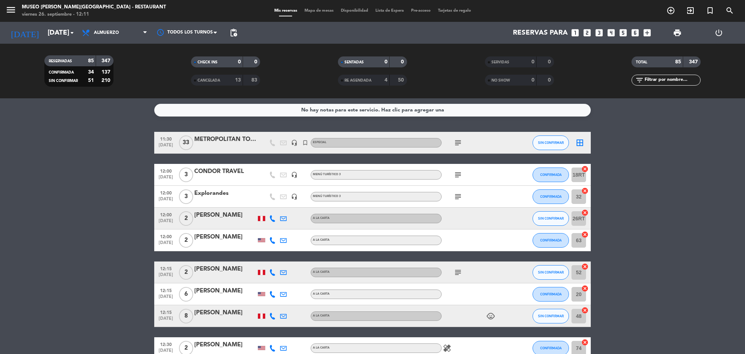
click at [320, 9] on span "Mapa de mesas" at bounding box center [319, 11] width 36 height 4
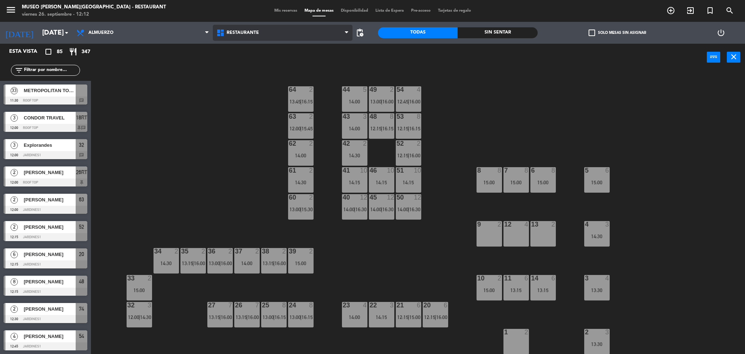
click at [246, 35] on span "Restaurante" at bounding box center [243, 32] width 32 height 5
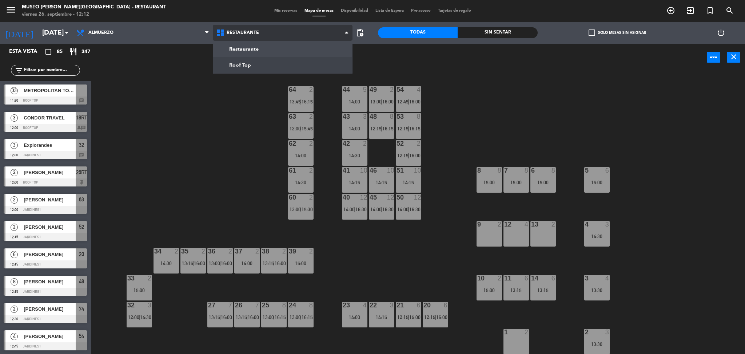
click at [282, 64] on ng-component "menu Museo Larco Café - Restaurant viernes 26. septiembre - 12:12 Mis reservas …" at bounding box center [372, 178] width 745 height 356
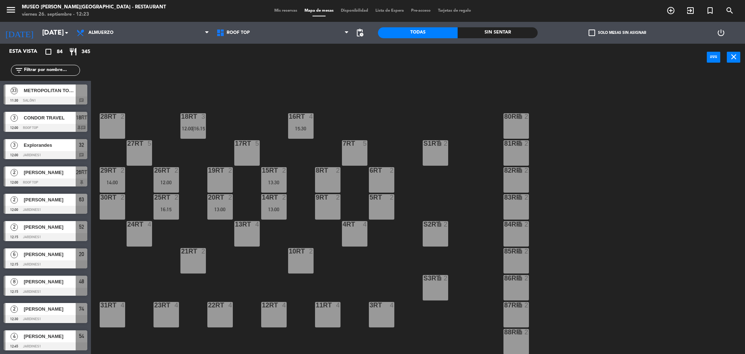
click at [33, 69] on input "text" at bounding box center [51, 70] width 56 height 8
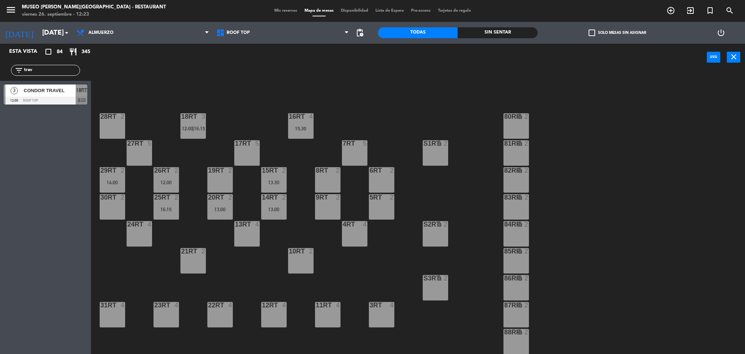
type input "trav"
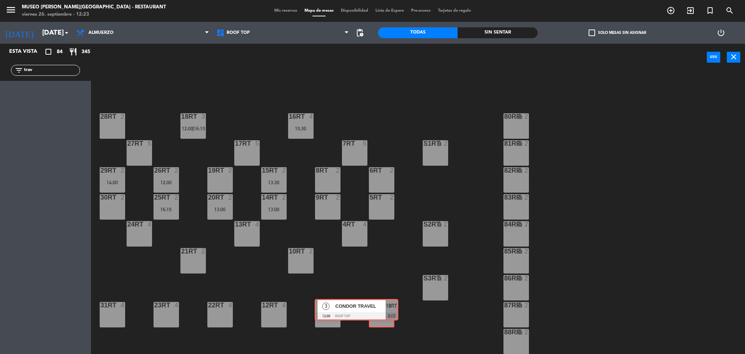
drag, startPoint x: 74, startPoint y: 99, endPoint x: 383, endPoint y: 306, distance: 372.1
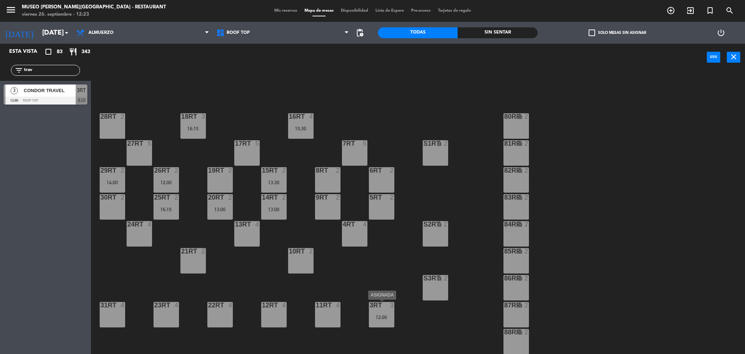
click at [394, 312] on div "3RT 3 12:00" at bounding box center [381, 314] width 25 height 25
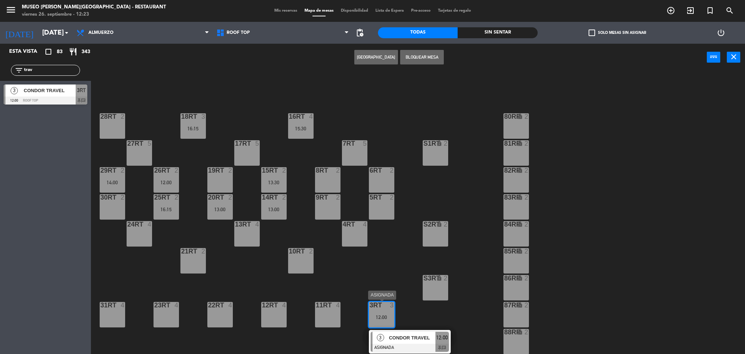
click at [417, 345] on div at bounding box center [410, 348] width 78 height 8
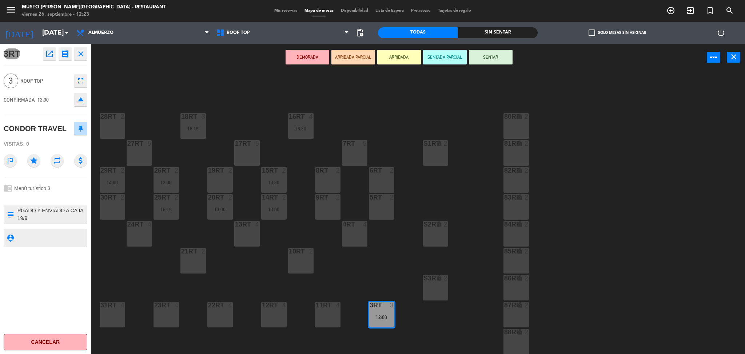
click at [321, 53] on button "DEMORADA" at bounding box center [308, 57] width 44 height 15
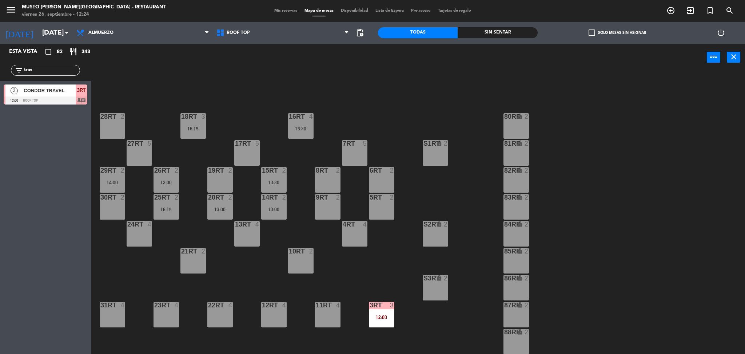
scroll to position [267, 0]
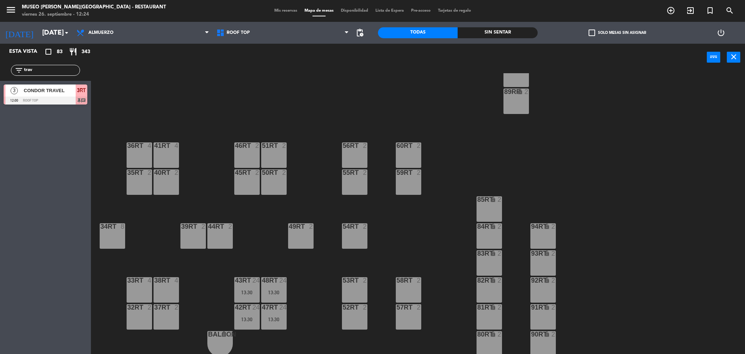
drag, startPoint x: 50, startPoint y: 72, endPoint x: 0, endPoint y: 64, distance: 50.1
click at [0, 64] on div "filter_list trav" at bounding box center [45, 70] width 91 height 21
type input "metr"
drag, startPoint x: 78, startPoint y: 125, endPoint x: 353, endPoint y: 188, distance: 282.6
click at [353, 188] on div "Esta vista crop_square 83 restaurant 343 filter_list metr 33 METROPOLITAN TOURI…" at bounding box center [372, 200] width 745 height 312
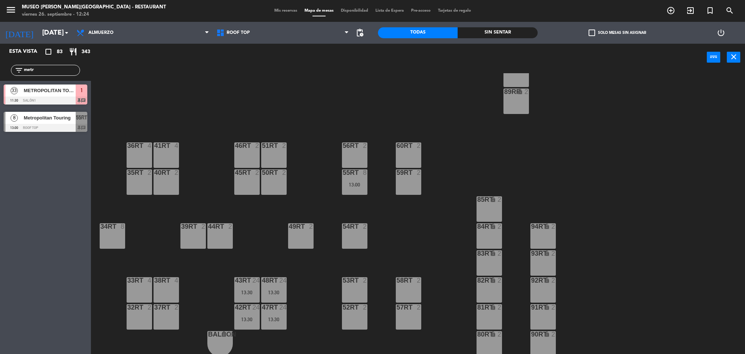
drag, startPoint x: 259, startPoint y: 110, endPoint x: 412, endPoint y: 170, distance: 164.2
click at [259, 110] on div "18RT 3 16:15 16RT 4 15:30 28RT 2 80RR lock 2 27RT 5 7RT 5 S1RT lock 2 17RT 5 81…" at bounding box center [421, 214] width 647 height 283
click at [361, 183] on div "13:00" at bounding box center [354, 184] width 25 height 5
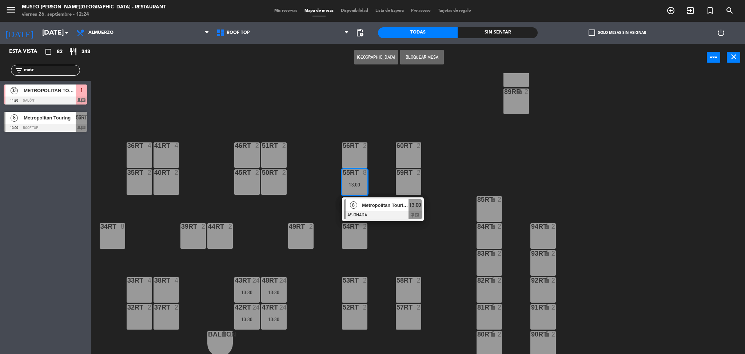
click at [386, 207] on span "Metropolitan Touring" at bounding box center [385, 205] width 47 height 8
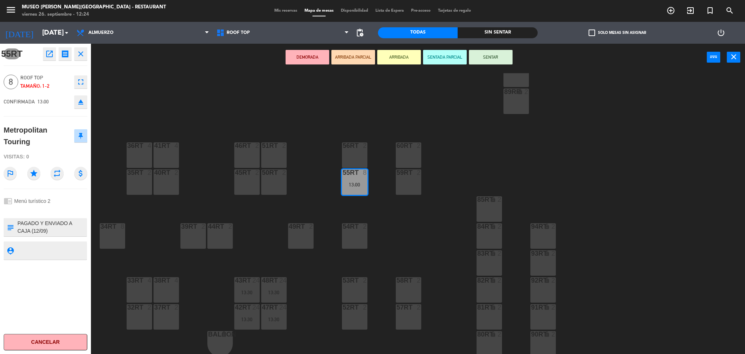
click at [354, 154] on div "56RT 2" at bounding box center [354, 154] width 25 height 25
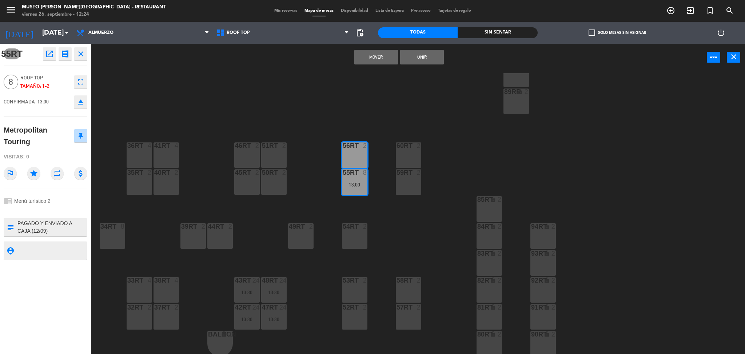
click at [427, 59] on button "Unir" at bounding box center [422, 57] width 44 height 15
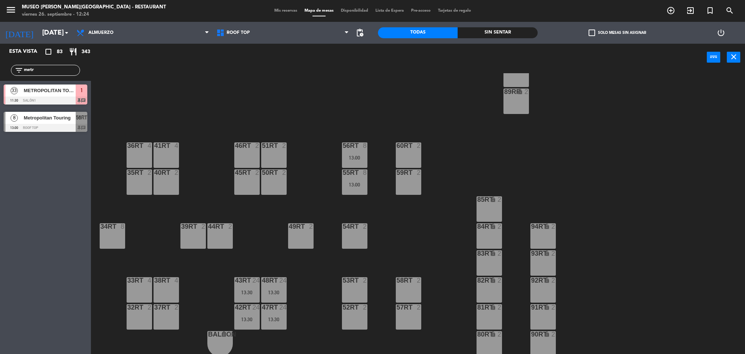
click at [356, 157] on div "13:00" at bounding box center [354, 157] width 25 height 5
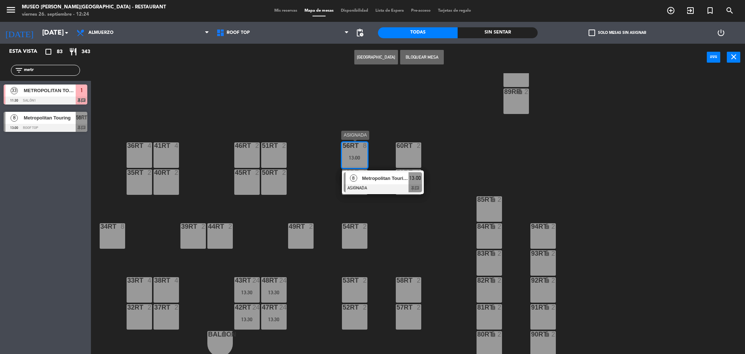
click at [377, 179] on span "Metropolitan Touring" at bounding box center [385, 178] width 47 height 8
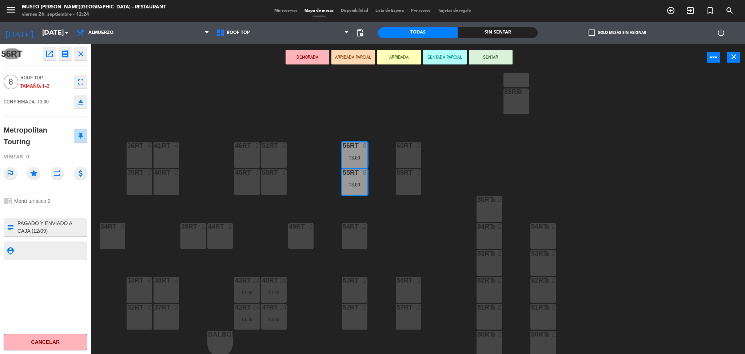
click at [316, 60] on button "DEMORADA" at bounding box center [308, 57] width 44 height 15
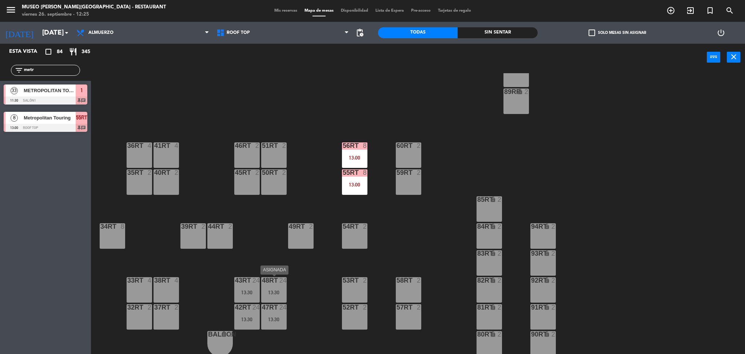
click at [272, 284] on div "48RT 24 13:30" at bounding box center [273, 289] width 25 height 25
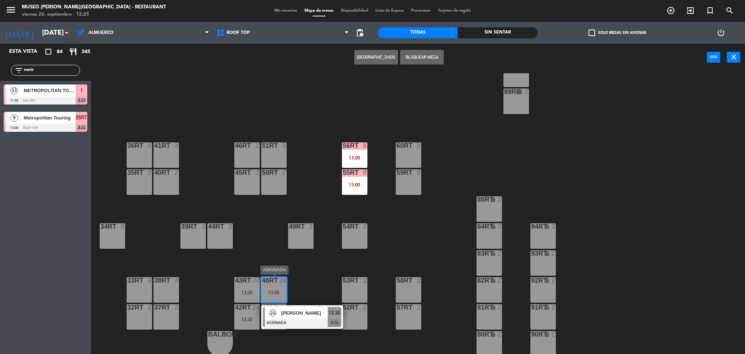
click at [307, 322] on div at bounding box center [302, 323] width 78 height 8
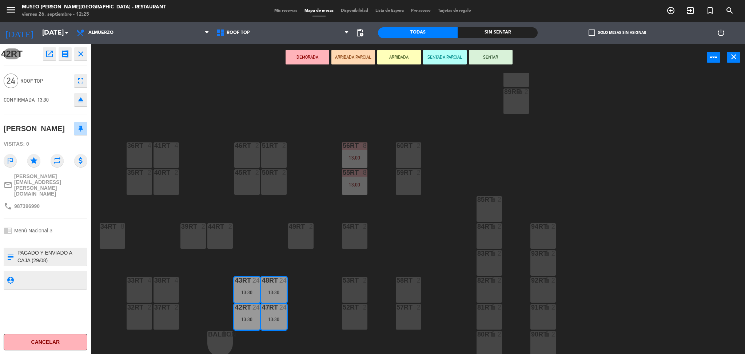
click at [298, 63] on button "DEMORADA" at bounding box center [308, 57] width 44 height 15
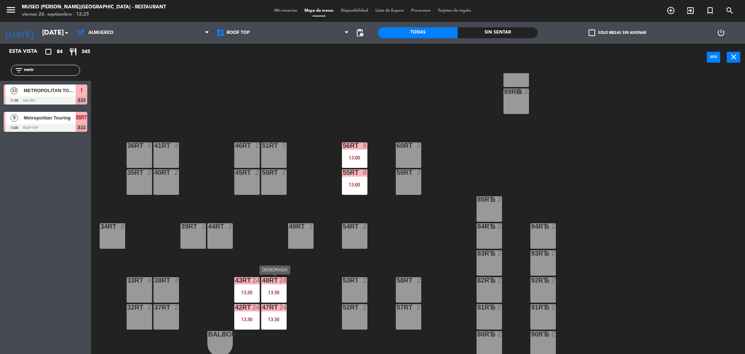
click at [270, 283] on div "48RT 24" at bounding box center [273, 280] width 25 height 7
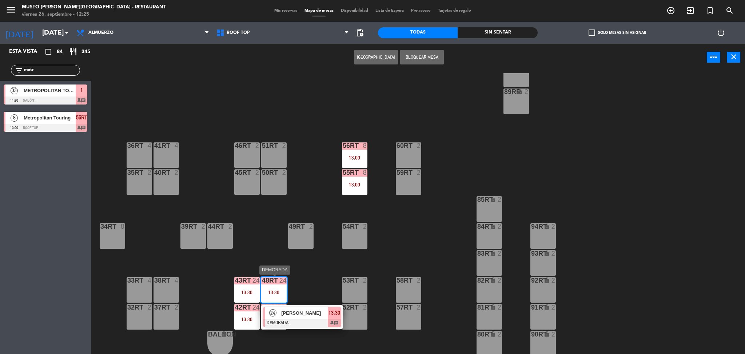
click at [316, 312] on span "DIANA FLORES" at bounding box center [304, 313] width 47 height 8
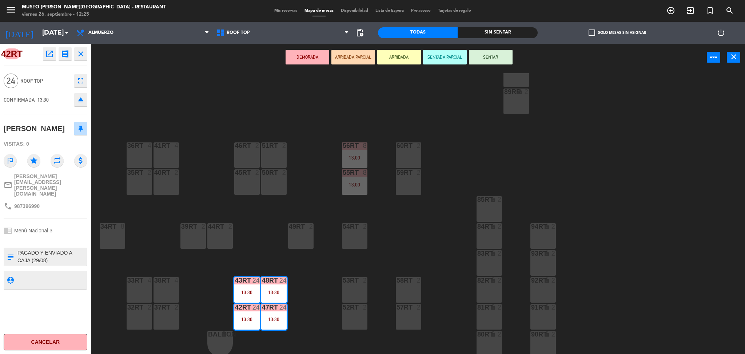
click at [82, 111] on div "42RT open_in_new receipt 1:30 PM sáb., 27 sep. 24 personas DIANA FLORES Mesa 42…" at bounding box center [45, 199] width 91 height 310
click at [80, 107] on div "CONFIRMADA 13:30 eject" at bounding box center [46, 100] width 84 height 18
click at [78, 102] on icon "eject" at bounding box center [80, 99] width 9 height 9
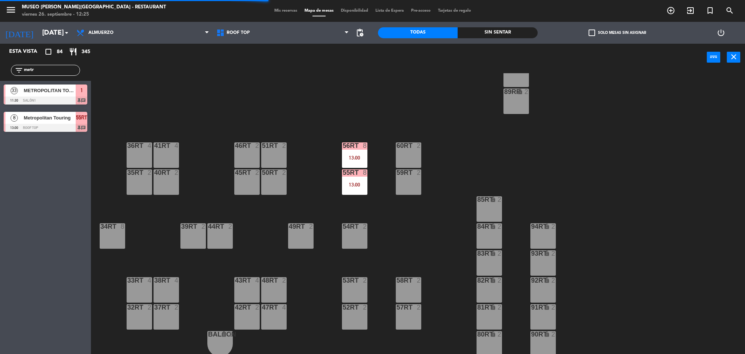
drag, startPoint x: 36, startPoint y: 71, endPoint x: 0, endPoint y: 60, distance: 37.8
click at [0, 60] on div "filter_list metr" at bounding box center [45, 70] width 91 height 21
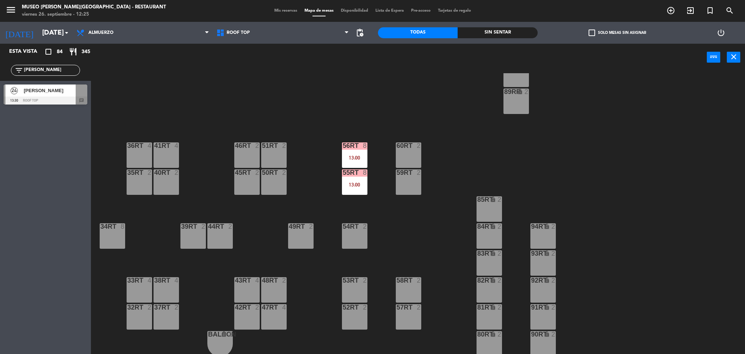
type input "diana"
click at [21, 88] on div "24 DIANA FLORES 13:30 Roof Top chat" at bounding box center [45, 94] width 91 height 27
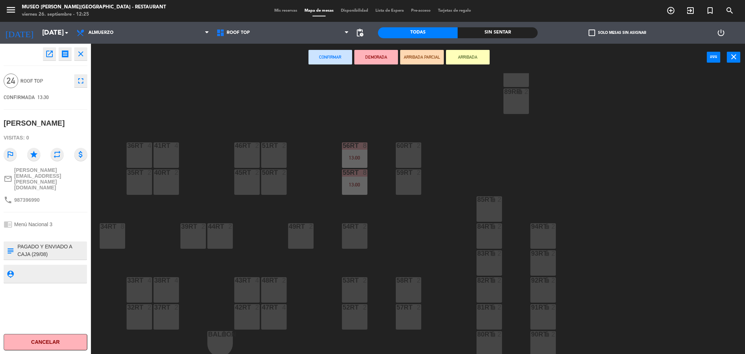
click at [72, 243] on textarea at bounding box center [52, 250] width 70 height 15
click at [133, 284] on div "33rt 4" at bounding box center [139, 289] width 25 height 25
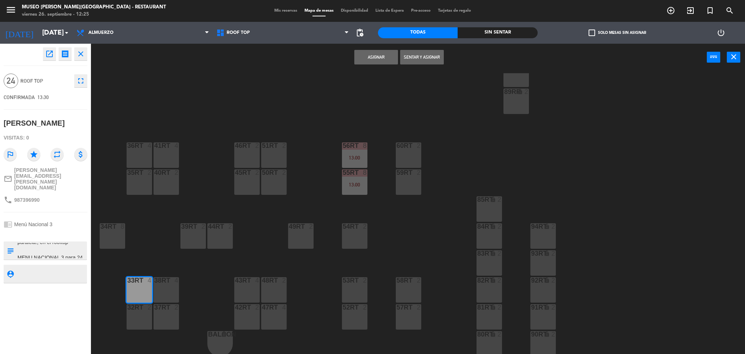
click at [135, 305] on div at bounding box center [139, 307] width 12 height 7
click at [166, 308] on div at bounding box center [166, 307] width 12 height 7
click at [163, 285] on div "38rt 4" at bounding box center [166, 289] width 25 height 25
click at [355, 60] on button "Asignar" at bounding box center [377, 57] width 44 height 15
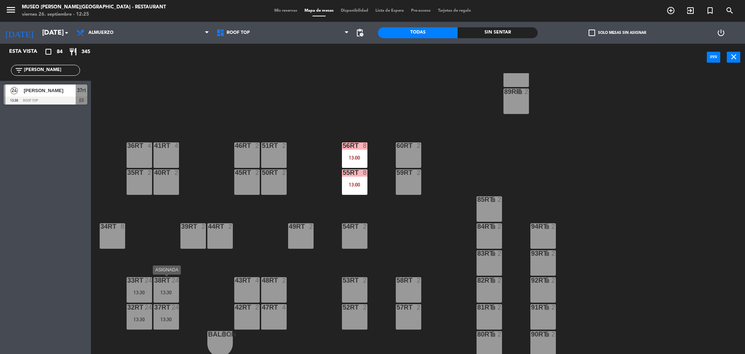
click at [168, 286] on div "38rt 24 13:30" at bounding box center [166, 289] width 25 height 25
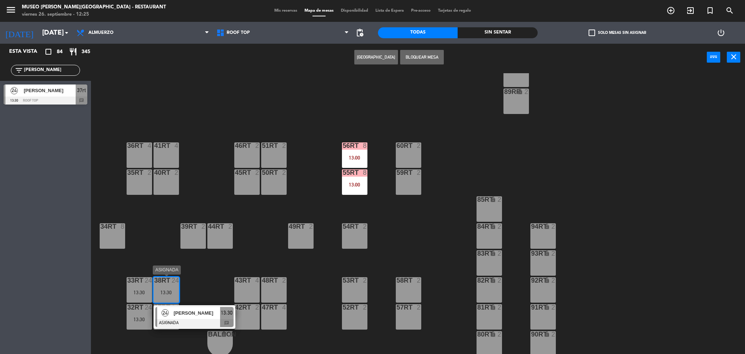
click at [214, 314] on span "DIANA FLORES" at bounding box center [197, 313] width 47 height 8
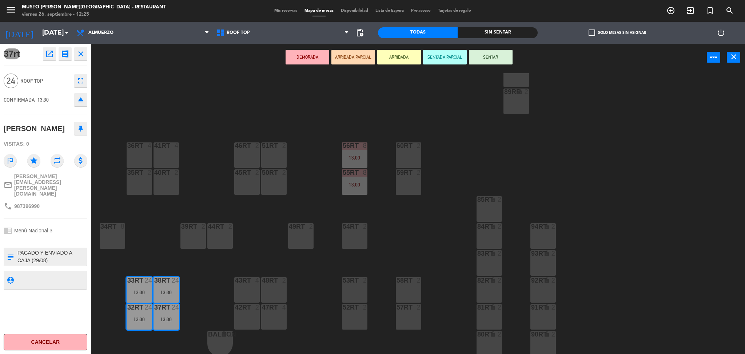
click at [306, 53] on button "DEMORADA" at bounding box center [308, 57] width 44 height 15
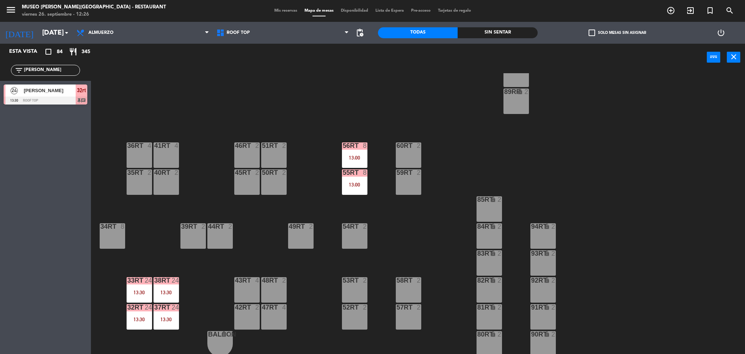
drag, startPoint x: 54, startPoint y: 66, endPoint x: 0, endPoint y: 84, distance: 56.4
click at [0, 84] on div "Esta vista crop_square 84 restaurant 345 filter_list diana 24 DIANA FLORES 13:3…" at bounding box center [45, 76] width 91 height 64
type input "zaid"
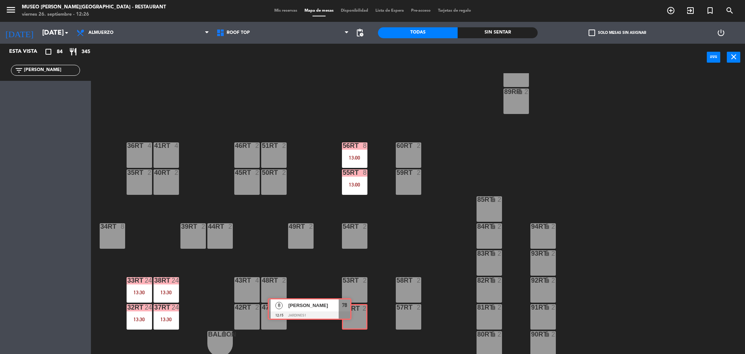
drag, startPoint x: 86, startPoint y: 92, endPoint x: 352, endPoint y: 310, distance: 344.1
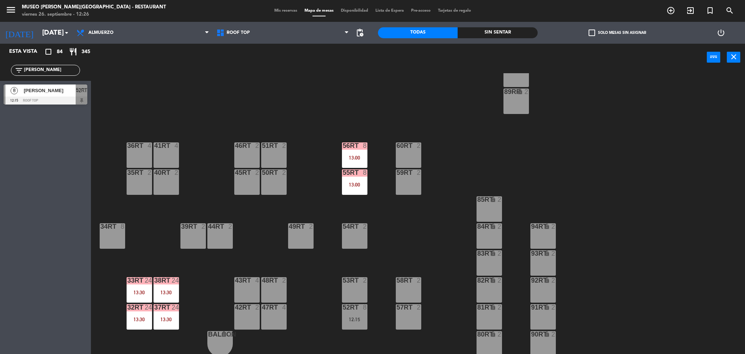
click at [293, 200] on div "18RT 3 16:15 16RT 4 15:30 28RT 2 80RR lock 2 27RT 5 7RT 5 S1RT lock 2 17RT 5 81…" at bounding box center [421, 214] width 647 height 283
click at [349, 305] on div at bounding box center [355, 307] width 12 height 7
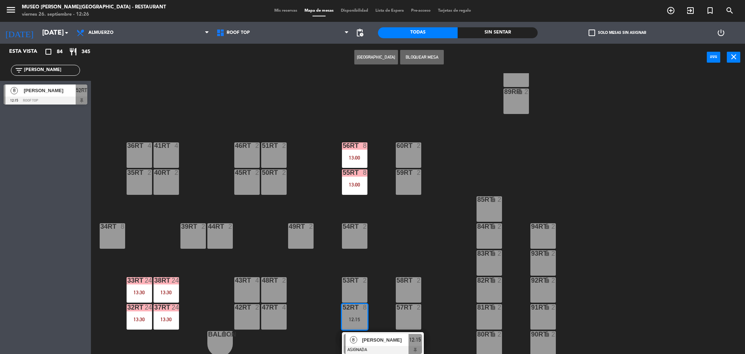
click at [381, 352] on div at bounding box center [383, 350] width 78 height 8
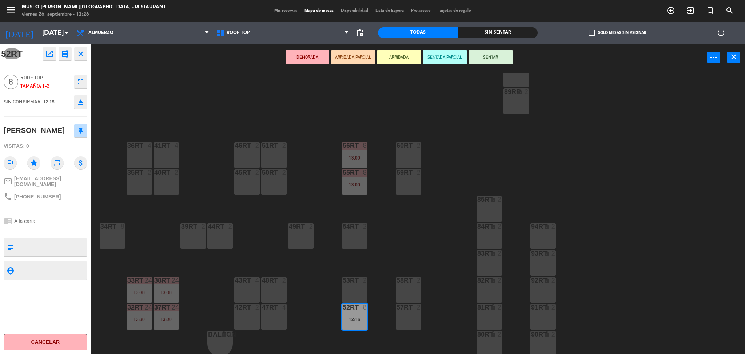
click at [270, 304] on div at bounding box center [274, 307] width 12 height 7
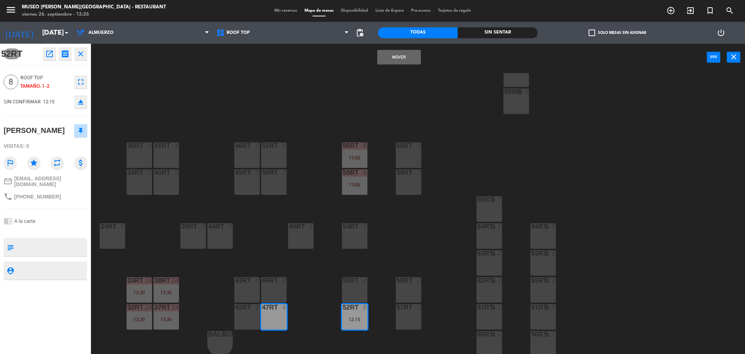
click at [265, 279] on div "4" at bounding box center [259, 280] width 12 height 7
click at [276, 293] on div "48RT 2" at bounding box center [273, 289] width 25 height 25
click at [391, 47] on div "Mover y Unir power_input close" at bounding box center [399, 58] width 616 height 28
click at [391, 52] on button "Mover y Unir" at bounding box center [399, 57] width 44 height 15
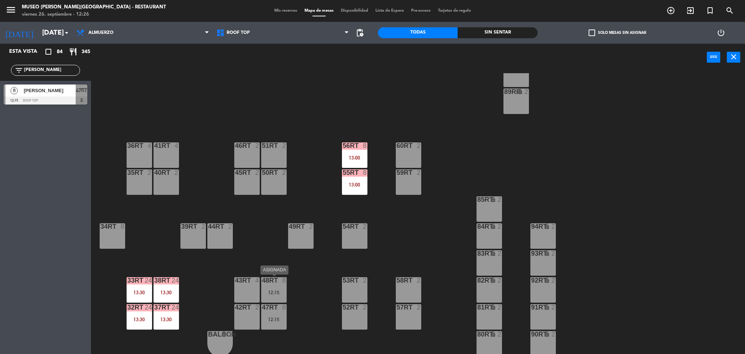
click at [274, 277] on div at bounding box center [274, 280] width 12 height 7
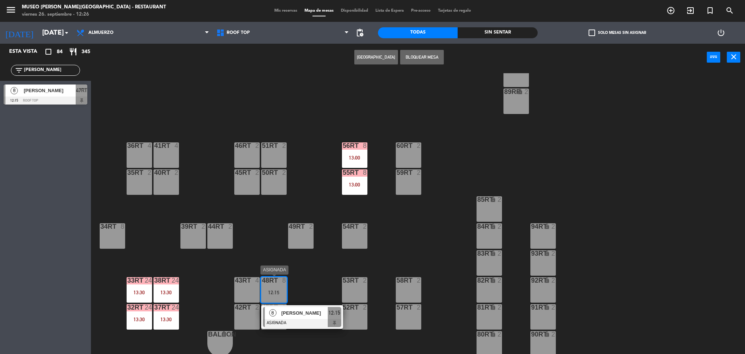
click at [313, 308] on div "Zaida Mesias" at bounding box center [304, 313] width 47 height 12
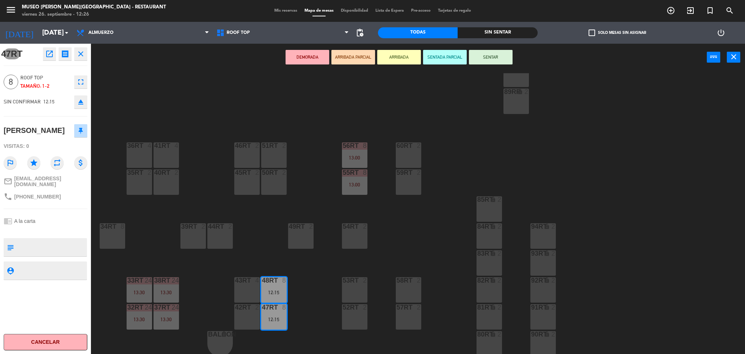
click at [310, 61] on button "DEMORADA" at bounding box center [308, 57] width 44 height 15
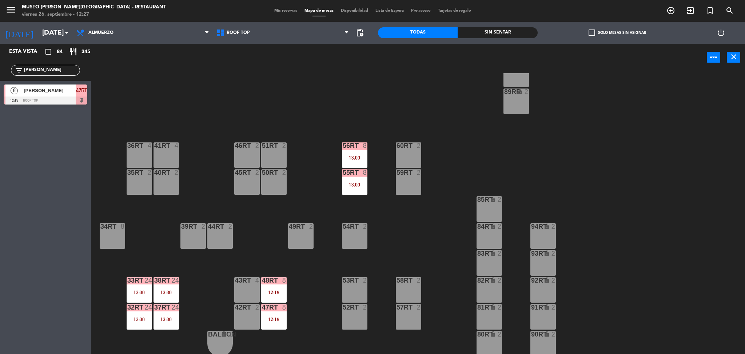
drag, startPoint x: 57, startPoint y: 72, endPoint x: 0, endPoint y: 75, distance: 57.2
click at [0, 75] on div "filter_list zaid" at bounding box center [45, 70] width 91 height 21
type input "tim"
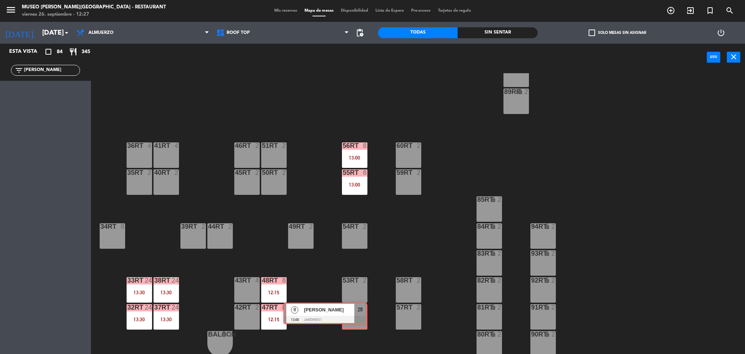
drag, startPoint x: 76, startPoint y: 96, endPoint x: 356, endPoint y: 314, distance: 354.8
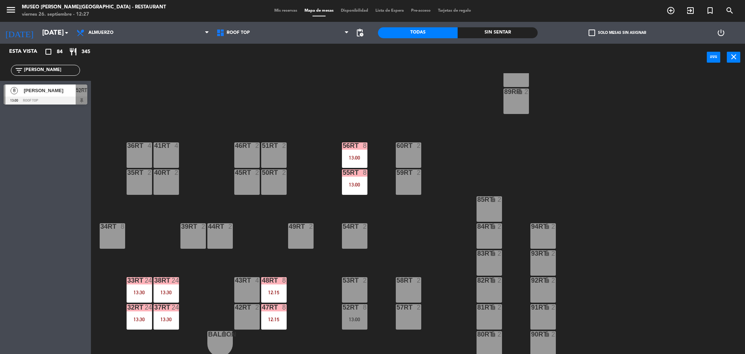
click at [262, 220] on div "18RT 3 16:15 16RT 4 15:30 28RT 2 80RR lock 2 27RT 5 7RT 5 S1RT lock 2 17RT 5 81…" at bounding box center [421, 214] width 647 height 283
click at [357, 310] on div at bounding box center [355, 307] width 12 height 7
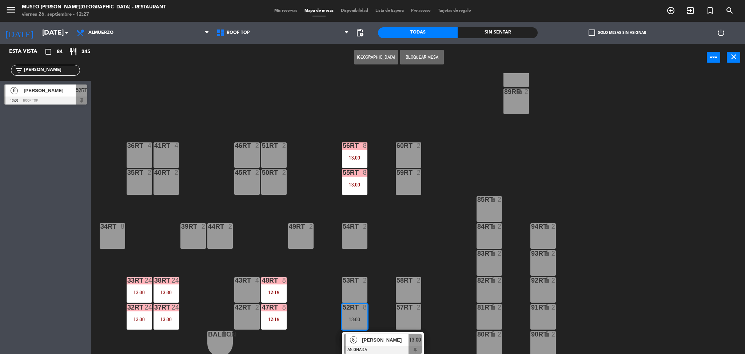
click at [372, 339] on span "Timothy Riley" at bounding box center [385, 340] width 47 height 8
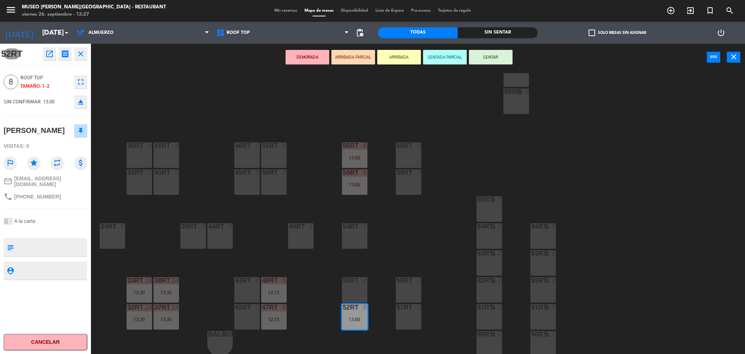
click at [353, 282] on div at bounding box center [355, 280] width 12 height 7
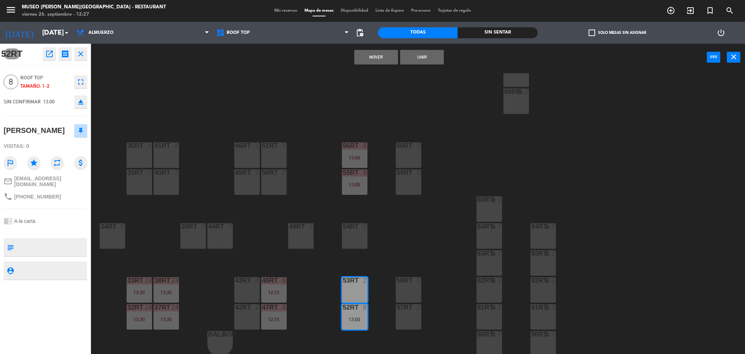
click at [420, 56] on button "Unir" at bounding box center [422, 57] width 44 height 15
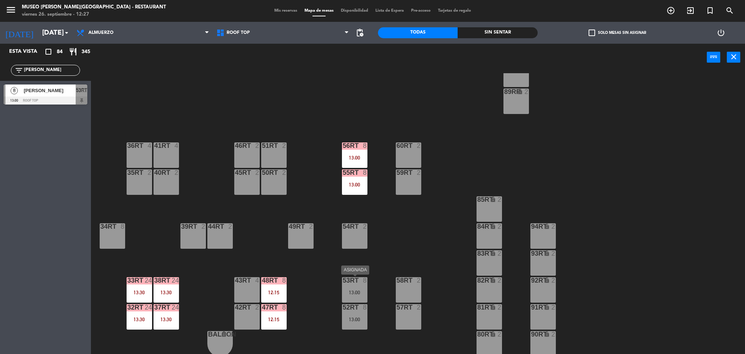
click at [356, 292] on div "13:00" at bounding box center [354, 292] width 25 height 5
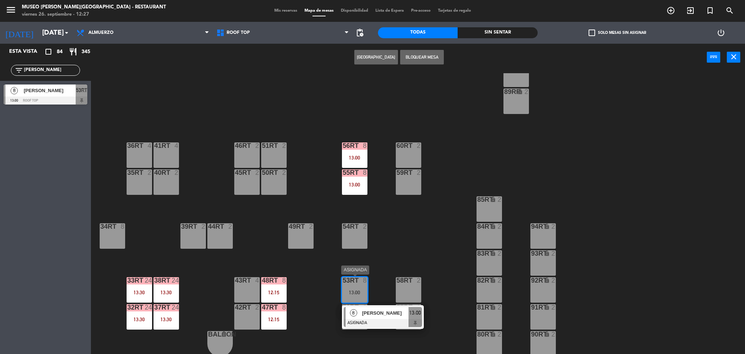
click at [388, 313] on span "Timothy Riley" at bounding box center [385, 313] width 47 height 8
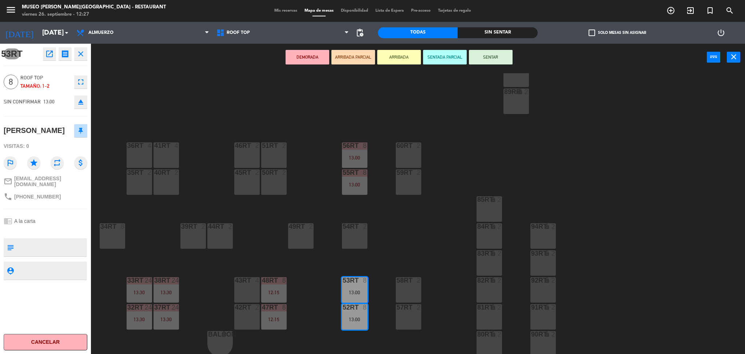
click at [304, 56] on button "DEMORADA" at bounding box center [308, 57] width 44 height 15
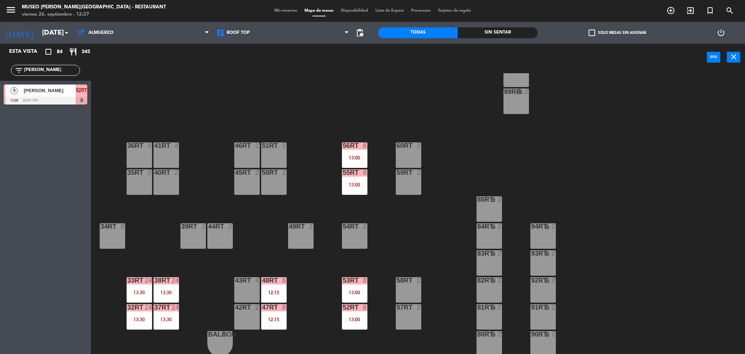
drag, startPoint x: 38, startPoint y: 71, endPoint x: 0, endPoint y: 71, distance: 38.2
click at [0, 71] on div "filter_list tim" at bounding box center [45, 70] width 91 height 21
drag, startPoint x: 53, startPoint y: 70, endPoint x: 0, endPoint y: 57, distance: 54.4
click at [0, 57] on div "Esta vista crop_square 84 restaurant 345 filter_list paol 7 Paola Tealdo 13:15 …" at bounding box center [45, 76] width 91 height 64
type input "barr"
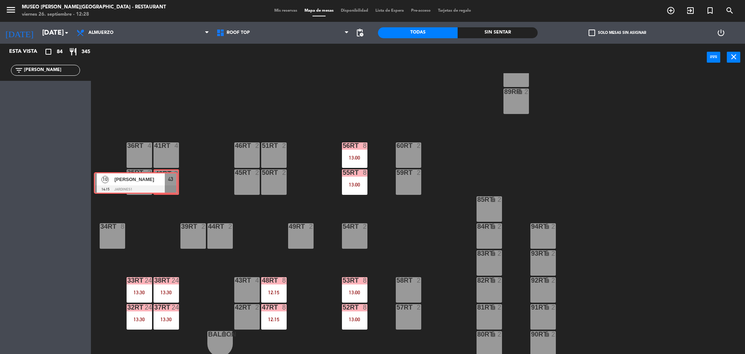
drag, startPoint x: 78, startPoint y: 96, endPoint x: 168, endPoint y: 184, distance: 125.9
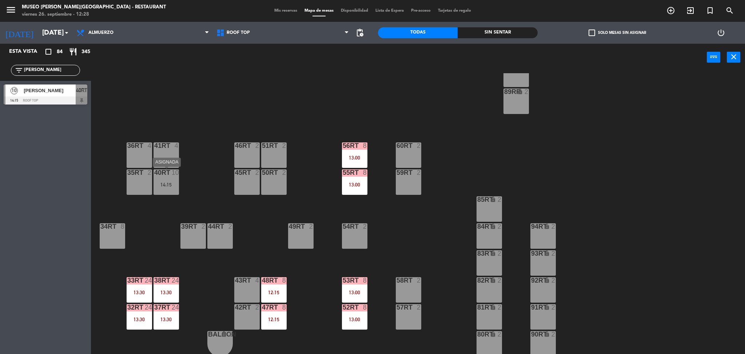
click at [164, 188] on div "40RT 10 14:15" at bounding box center [166, 181] width 25 height 25
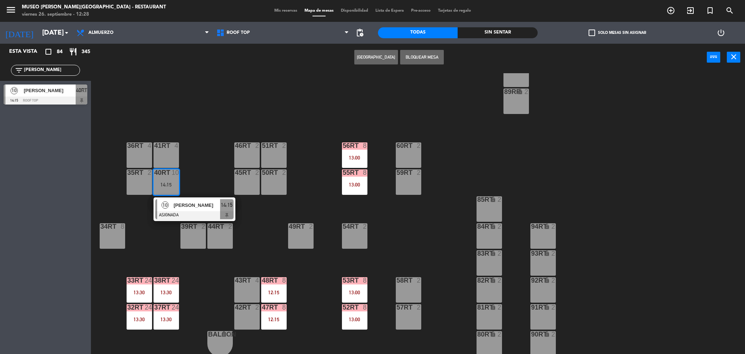
click at [181, 204] on span "Lily Barrios" at bounding box center [197, 205] width 47 height 8
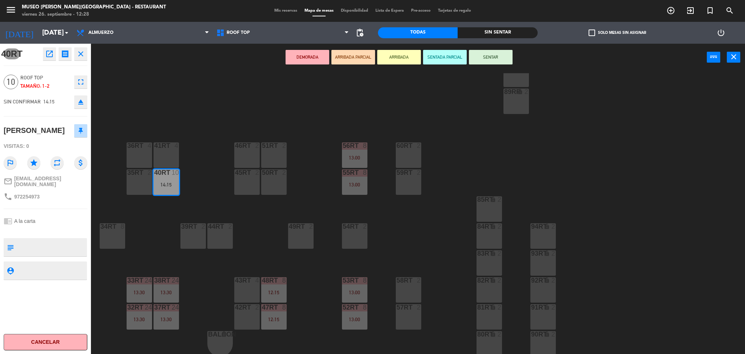
click at [161, 151] on div "41RT 4" at bounding box center [166, 154] width 25 height 25
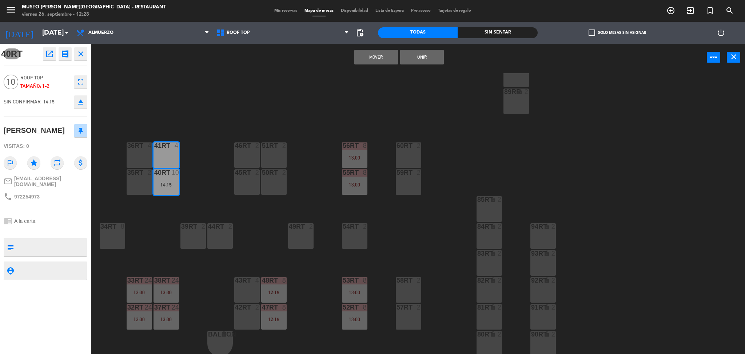
click at [430, 56] on button "Unir" at bounding box center [422, 57] width 44 height 15
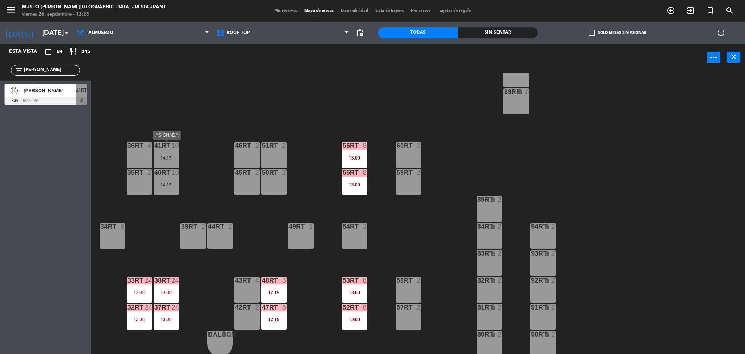
click at [166, 156] on div "14:15" at bounding box center [166, 157] width 25 height 5
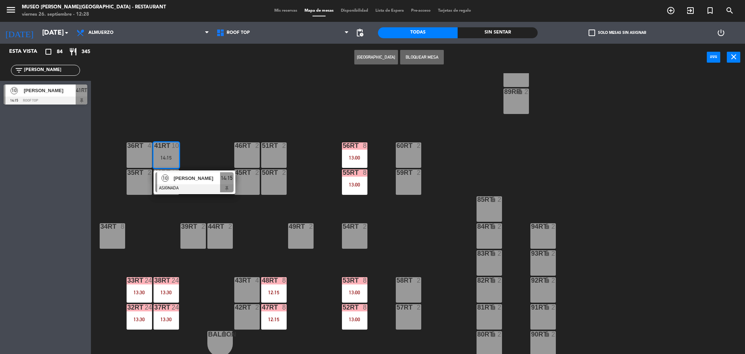
click at [225, 190] on div at bounding box center [194, 188] width 78 height 8
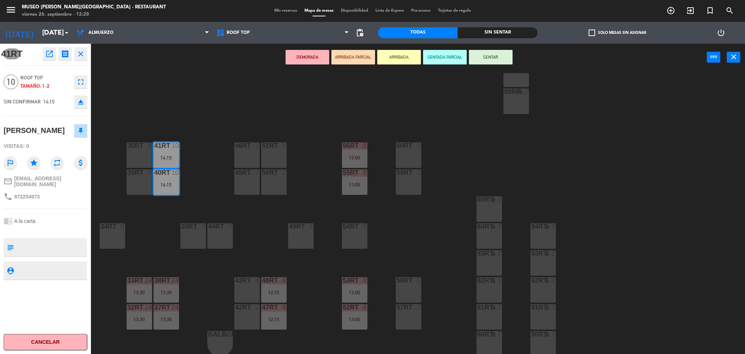
click at [305, 63] on button "DEMORADA" at bounding box center [308, 57] width 44 height 15
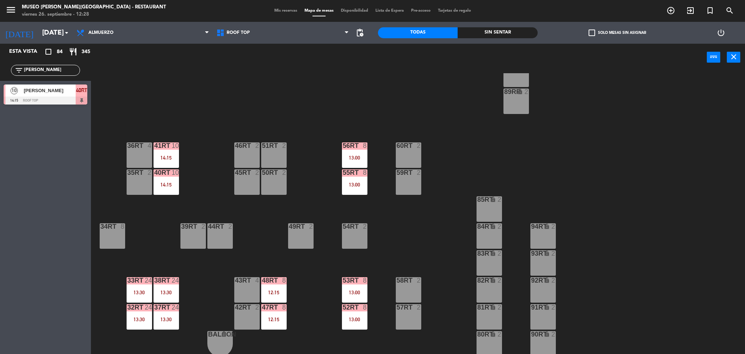
drag, startPoint x: 39, startPoint y: 70, endPoint x: 0, endPoint y: 69, distance: 39.0
click at [0, 69] on div "filter_list barr" at bounding box center [45, 70] width 91 height 21
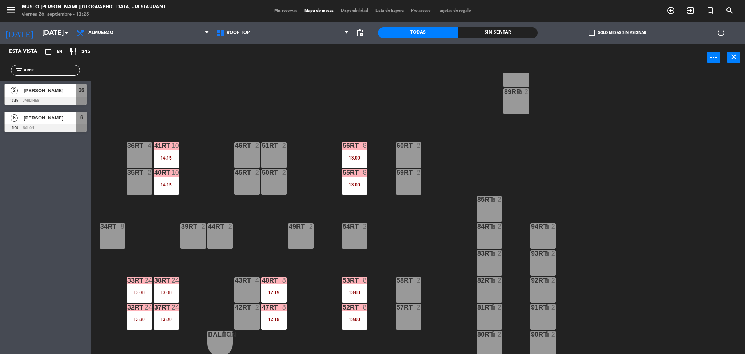
type input "xime"
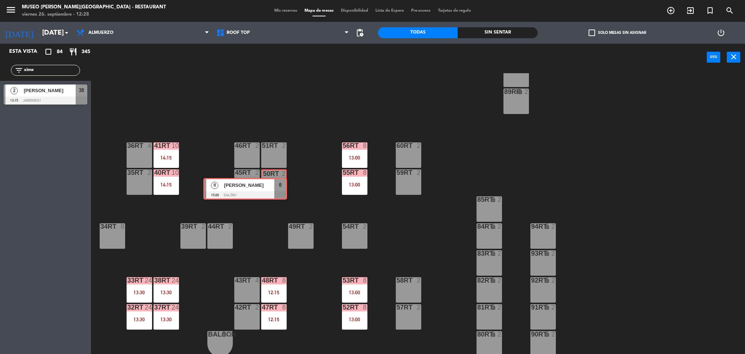
drag, startPoint x: 70, startPoint y: 116, endPoint x: 271, endPoint y: 182, distance: 211.8
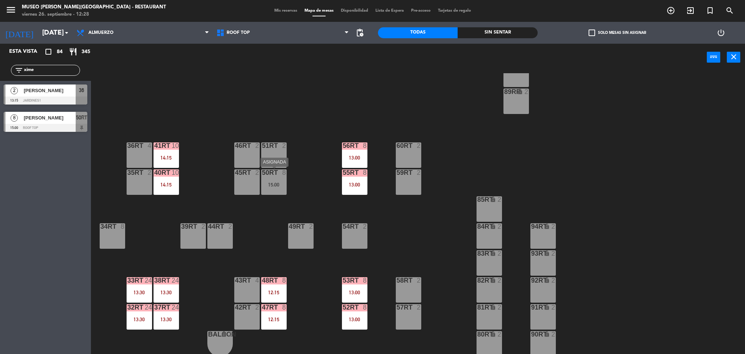
drag, startPoint x: 269, startPoint y: 187, endPoint x: 284, endPoint y: 194, distance: 16.4
click at [269, 187] on div "50RT 8 15:00" at bounding box center [273, 181] width 25 height 25
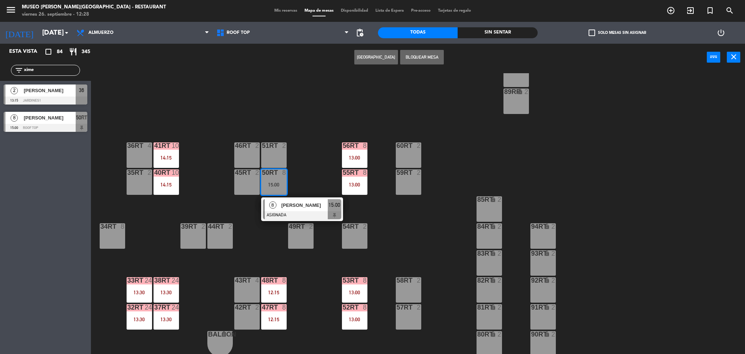
click at [300, 207] on span "Ximena Ingaruca" at bounding box center [304, 205] width 47 height 8
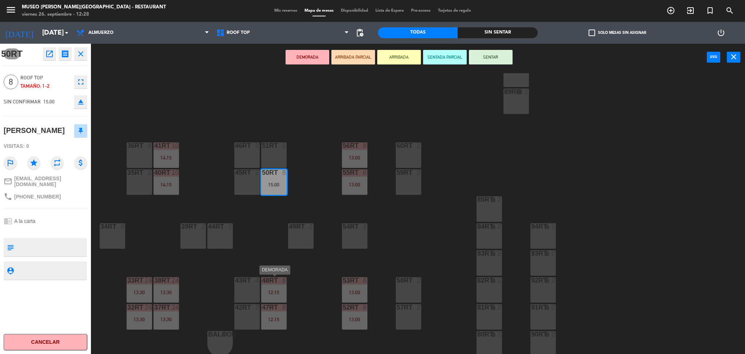
click at [266, 289] on div "12:15" at bounding box center [273, 291] width 25 height 5
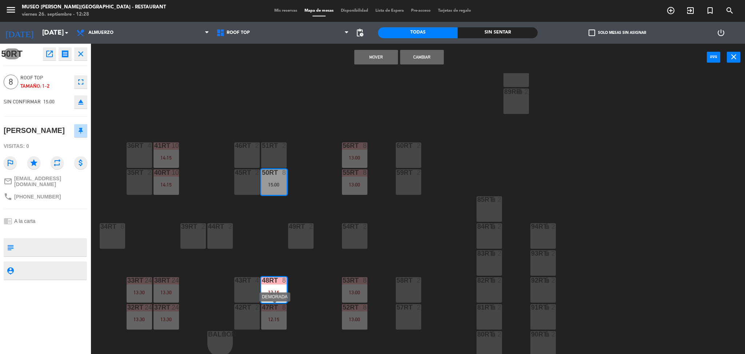
click at [271, 322] on div "47RT 8 12:15" at bounding box center [273, 316] width 25 height 25
click at [364, 57] on button "Mover y Unir" at bounding box center [377, 57] width 44 height 15
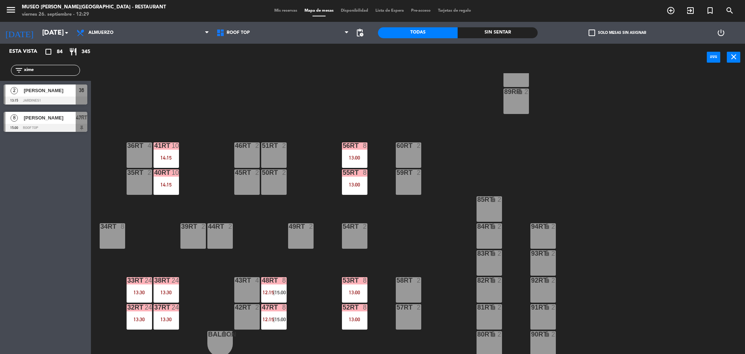
drag, startPoint x: 49, startPoint y: 70, endPoint x: 0, endPoint y: 71, distance: 48.8
click at [0, 71] on div "filter_list xime" at bounding box center [45, 70] width 91 height 21
type input "serg"
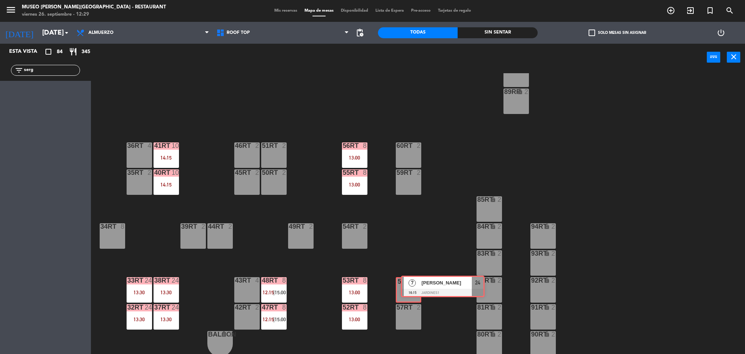
drag, startPoint x: 16, startPoint y: 98, endPoint x: 409, endPoint y: 290, distance: 437.4
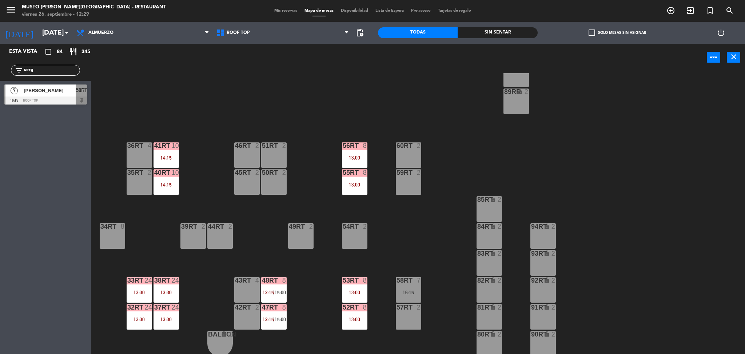
click at [288, 172] on div "2" at bounding box center [286, 172] width 12 height 7
drag, startPoint x: 75, startPoint y: 96, endPoint x: 433, endPoint y: 256, distance: 391.9
click at [433, 256] on div "18RT 3 16:15 16RT 4 15:30 28RT 2 80RR lock 2 27RT 5 7RT 5 S1RT lock 2 17RT 5 81…" at bounding box center [421, 214] width 647 height 283
click at [412, 282] on div at bounding box center [409, 280] width 12 height 7
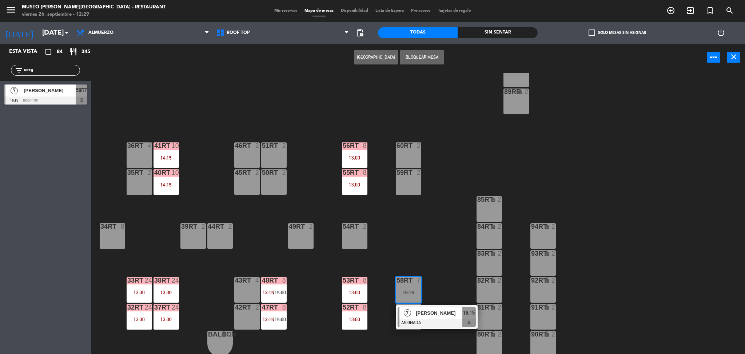
click at [432, 313] on span "Sergio Tuse Rios" at bounding box center [439, 313] width 47 height 8
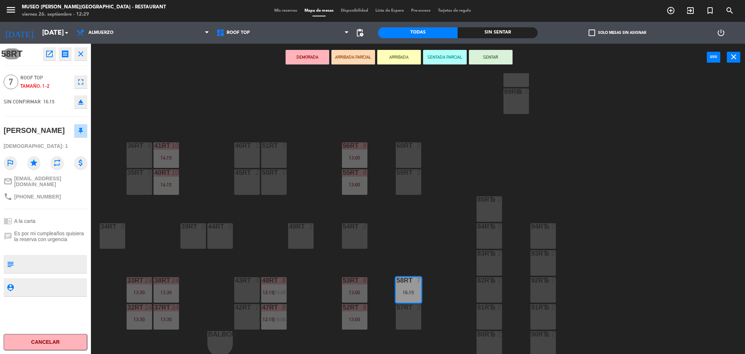
click at [368, 320] on div "18RT 3 16:15 16RT 4 15:30 28RT 2 80RR lock 2 27RT 5 7RT 5 S1RT lock 2 17RT 5 81…" at bounding box center [421, 214] width 647 height 283
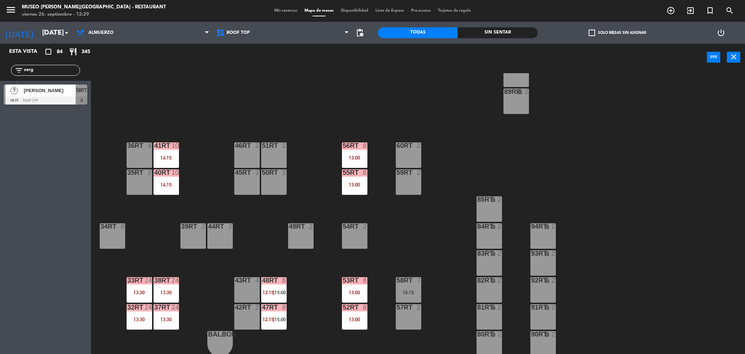
click at [417, 268] on div "18RT 3 16:15 16RT 4 15:30 28RT 2 80RR lock 2 27RT 5 7RT 5 S1RT lock 2 17RT 5 81…" at bounding box center [421, 214] width 647 height 283
click at [416, 286] on div "58RT 7 16:15" at bounding box center [408, 289] width 25 height 25
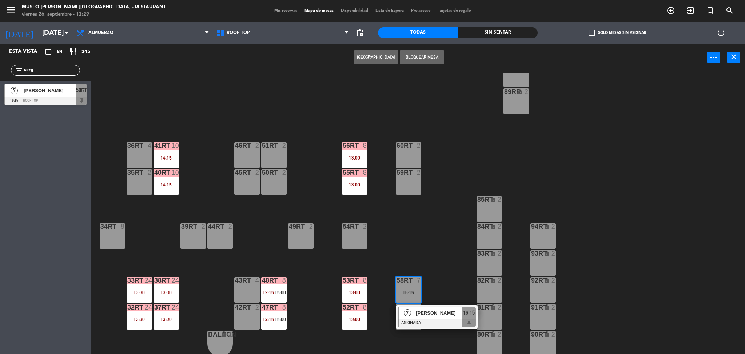
click at [450, 320] on div at bounding box center [437, 323] width 78 height 8
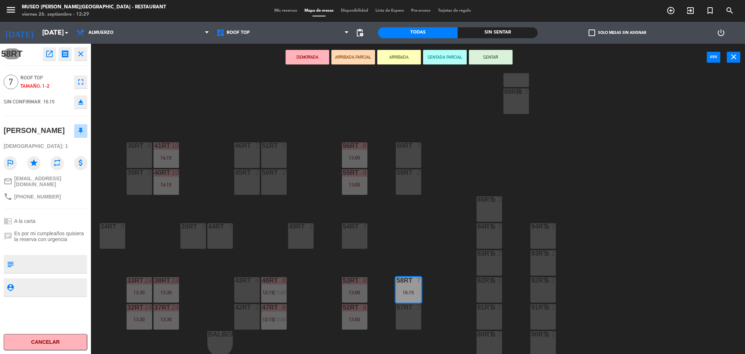
click at [370, 317] on div "18RT 3 16:15 16RT 4 15:30 28RT 2 80RR lock 2 27RT 5 7RT 5 S1RT lock 2 17RT 5 81…" at bounding box center [421, 214] width 647 height 283
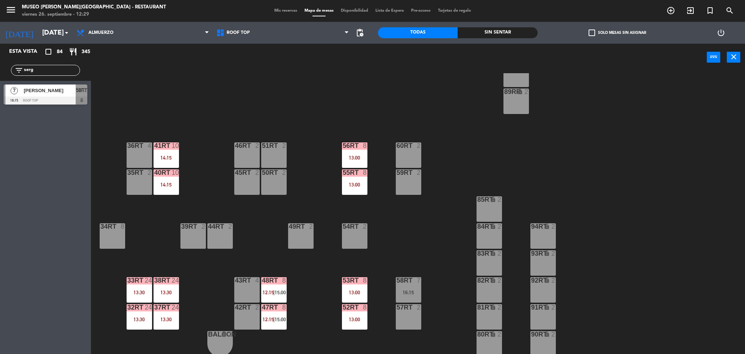
click at [409, 282] on div at bounding box center [409, 280] width 12 height 7
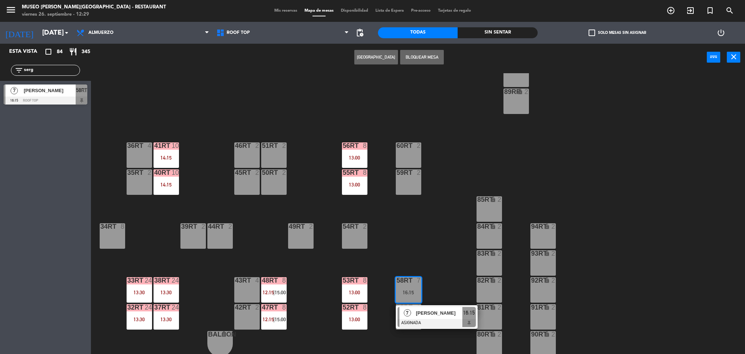
click at [433, 310] on span "Sergio Tuse Rios" at bounding box center [439, 313] width 47 height 8
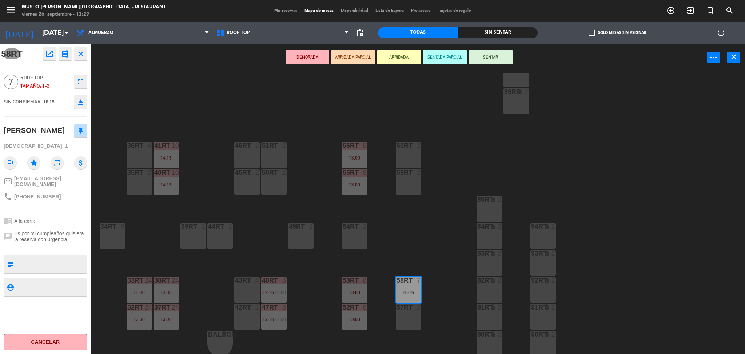
click at [355, 314] on div "52RT 8 13:00" at bounding box center [354, 316] width 25 height 25
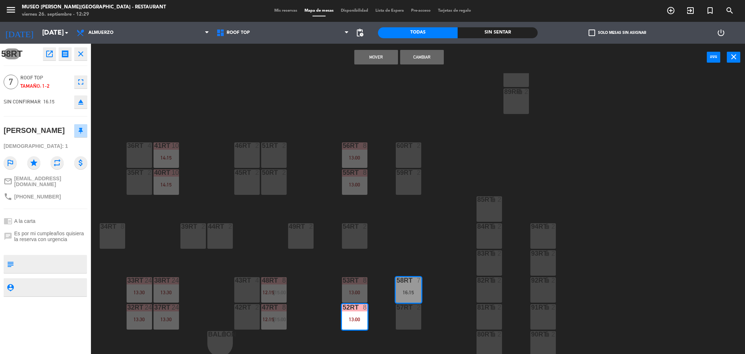
click at [352, 299] on div "53RT 8 13:00" at bounding box center [354, 289] width 25 height 25
click at [383, 55] on button "Mover y Unir" at bounding box center [377, 57] width 44 height 15
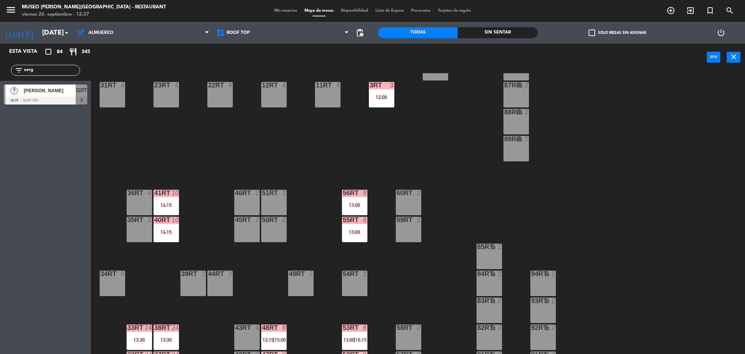
scroll to position [267, 0]
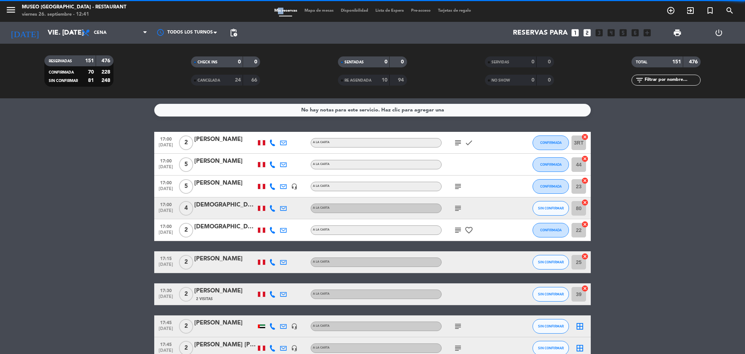
click at [259, 12] on div "Mis reservas Mapa de mesas Disponibilidad Lista de Espera Pre-acceso Tarjetas d…" at bounding box center [372, 11] width 373 height 7
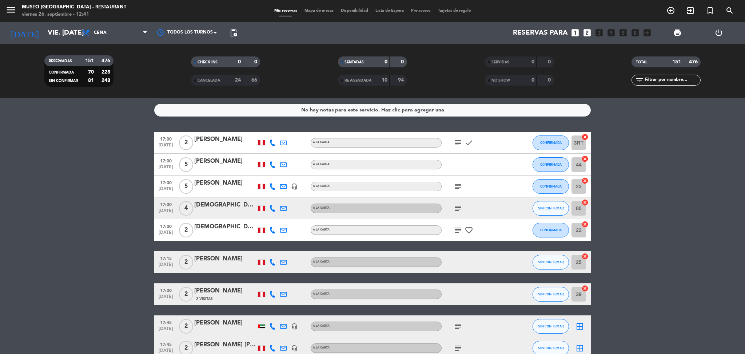
click at [313, 14] on div "Mis reservas Mapa de mesas Disponibilidad Lista de Espera Pre-acceso Tarjetas d…" at bounding box center [373, 11] width 204 height 7
click at [310, 11] on span "Mapa de mesas" at bounding box center [319, 11] width 36 height 4
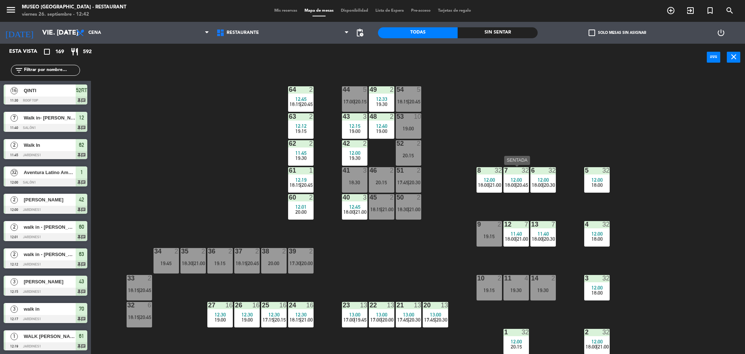
click at [515, 174] on div "7 32" at bounding box center [516, 170] width 25 height 7
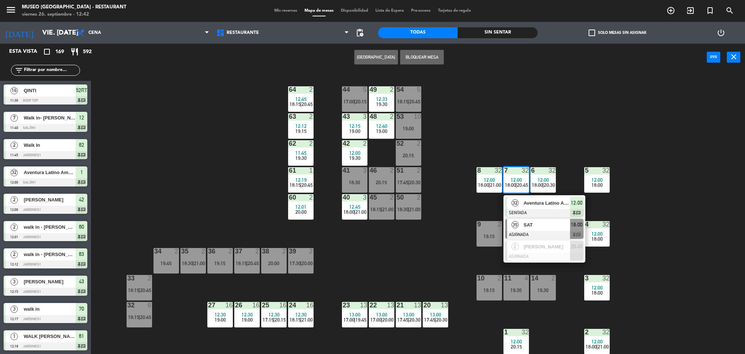
click at [539, 225] on span "SAT" at bounding box center [547, 225] width 47 height 8
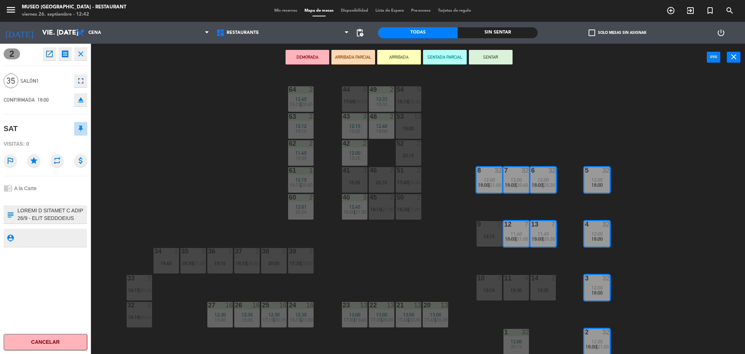
click at [52, 213] on textarea at bounding box center [52, 214] width 70 height 15
click at [147, 180] on div "44 5 17:00 | 20:15 49 2 12:33 19:30 54 5 18:15 | 20:45 64 2 12:45 18:15 | 20:45…" at bounding box center [421, 214] width 647 height 283
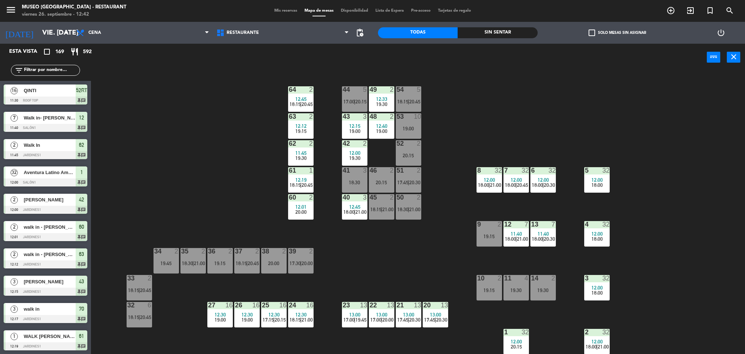
scroll to position [2, 0]
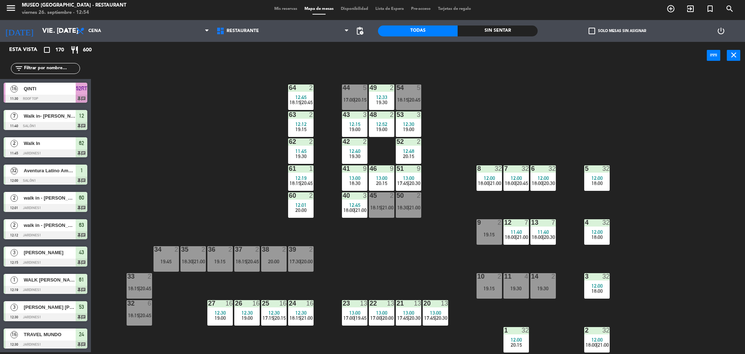
click at [240, 127] on div "44 5 17:00 | 20:15 49 2 12:33 19:30 54 5 18:15 | 20:45 64 2 12:45 18:15 | 20:45…" at bounding box center [421, 212] width 647 height 283
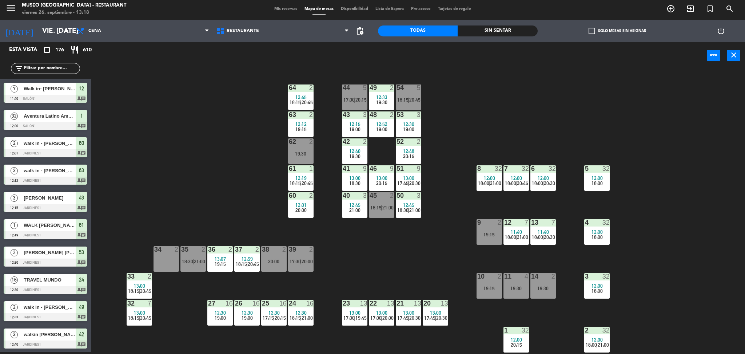
click at [58, 69] on input "text" at bounding box center [51, 68] width 56 height 8
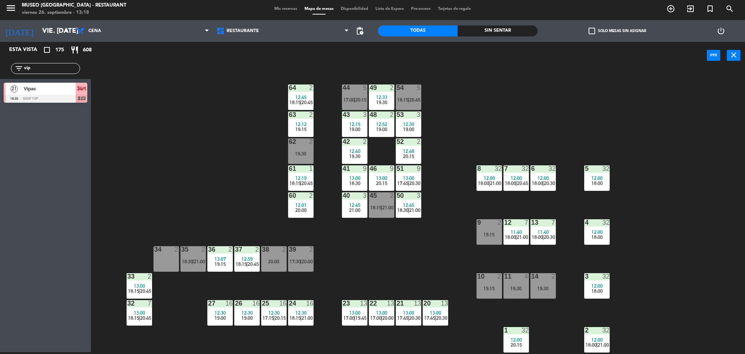
click at [218, 145] on div "44 5 17:00 | 20:15 49 2 12:33 19:30 54 5 18:15 | 20:45 64 2 12:45 18:15 | 20:45…" at bounding box center [421, 212] width 647 height 283
drag, startPoint x: 56, startPoint y: 66, endPoint x: 0, endPoint y: 62, distance: 55.9
click at [0, 62] on div "filter_list vip" at bounding box center [45, 68] width 91 height 21
type input "insp"
